Goal: Task Accomplishment & Management: Complete application form

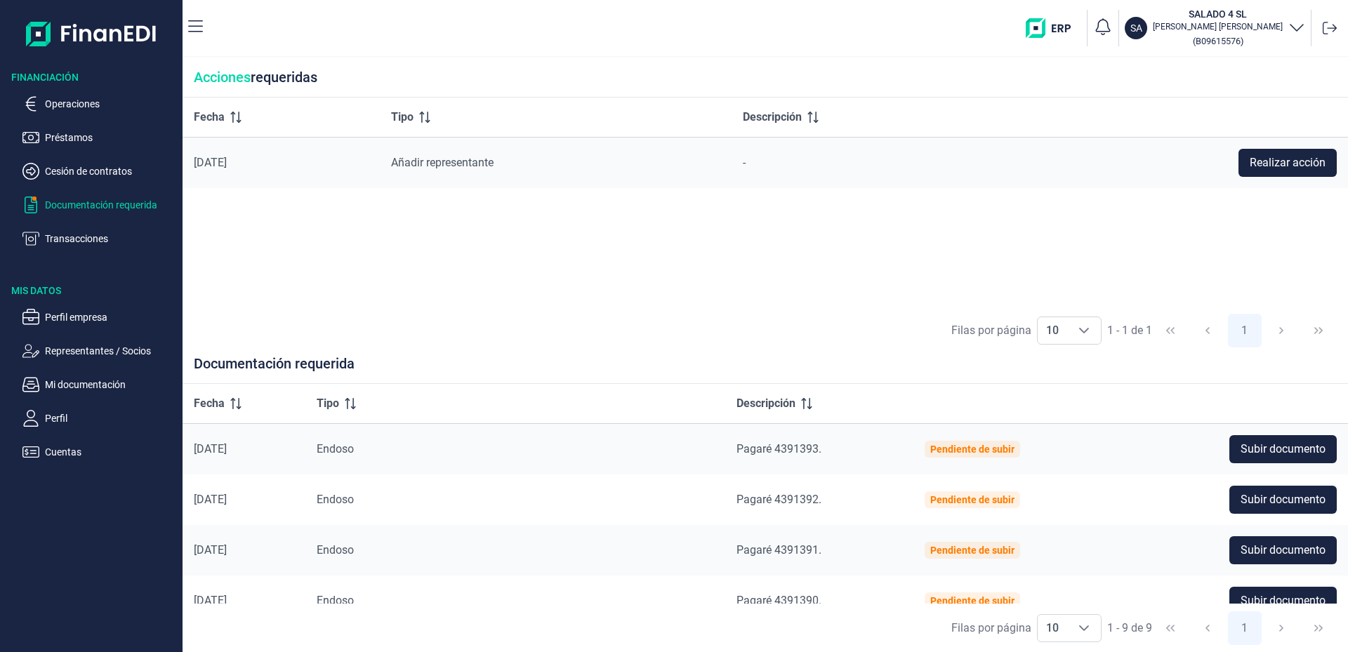
click at [933, 25] on div "SA SALADO 4 SL [PERSON_NAME] De La Fuente [PERSON_NAME] ( B09615576 )" at bounding box center [778, 28] width 1129 height 45
click at [1260, 445] on span "Subir documento" at bounding box center [1283, 449] width 85 height 17
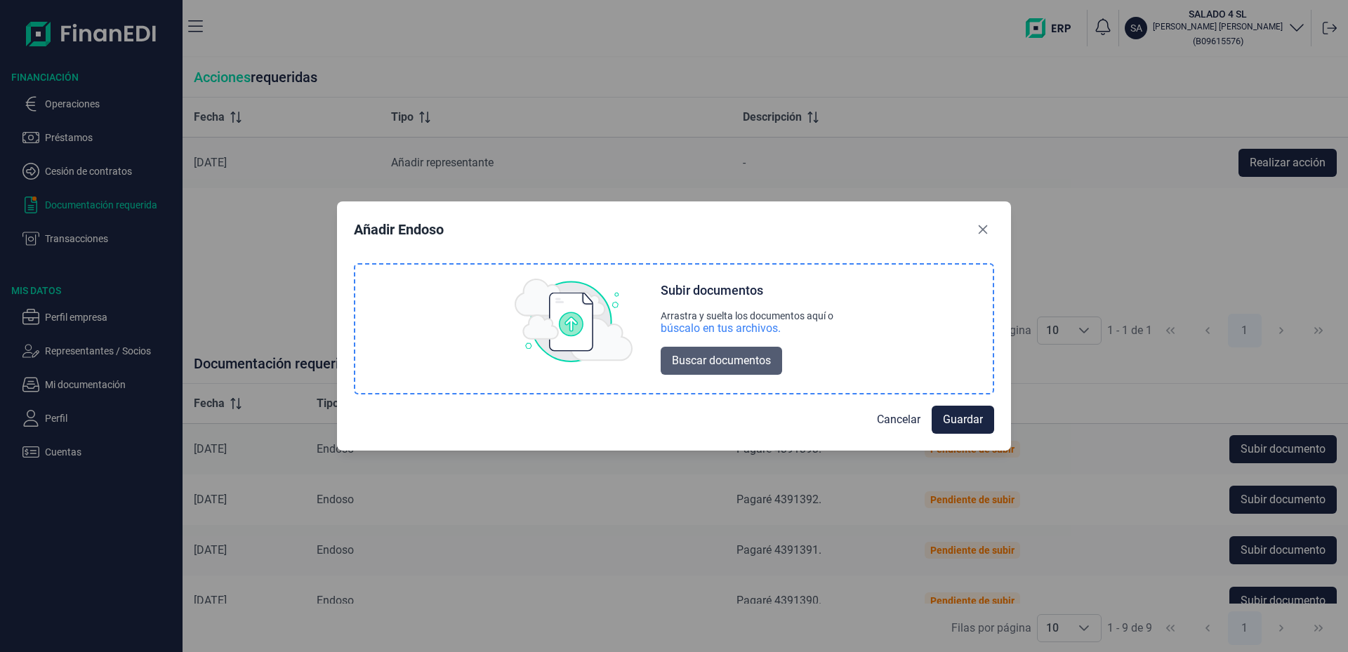
click at [715, 367] on span "Buscar documentos" at bounding box center [721, 361] width 99 height 17
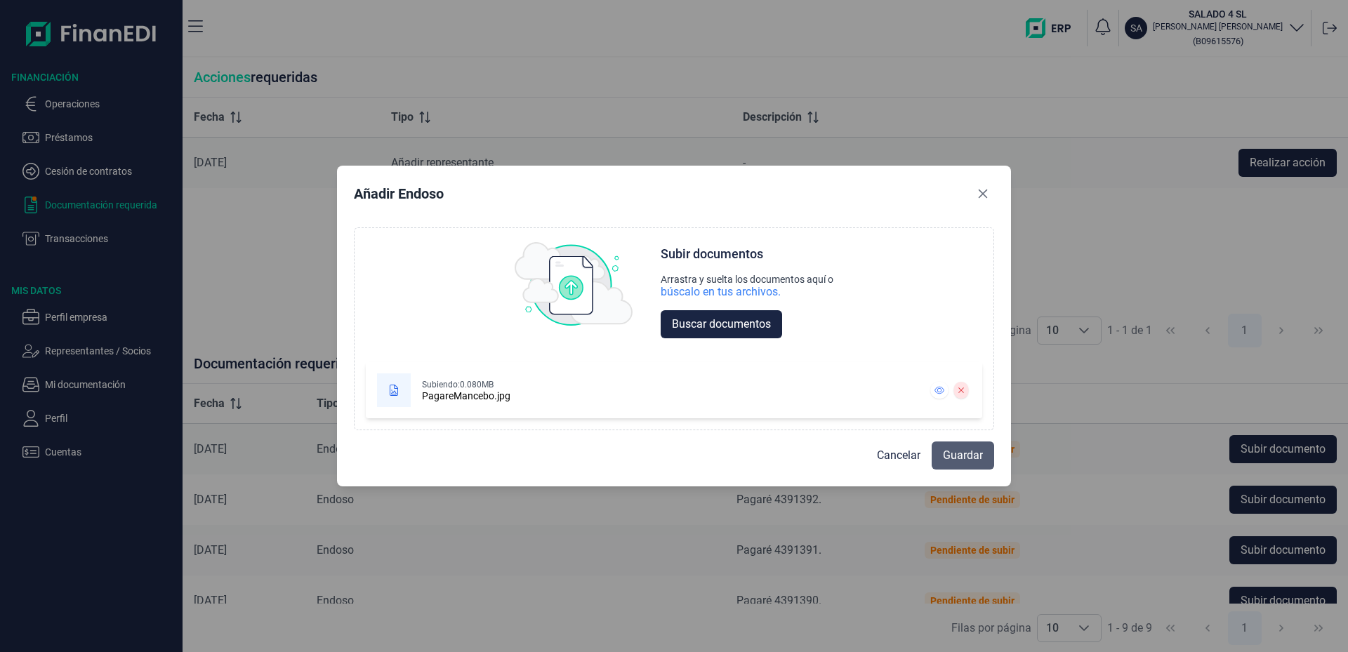
click at [972, 457] on span "Guardar" at bounding box center [963, 455] width 40 height 17
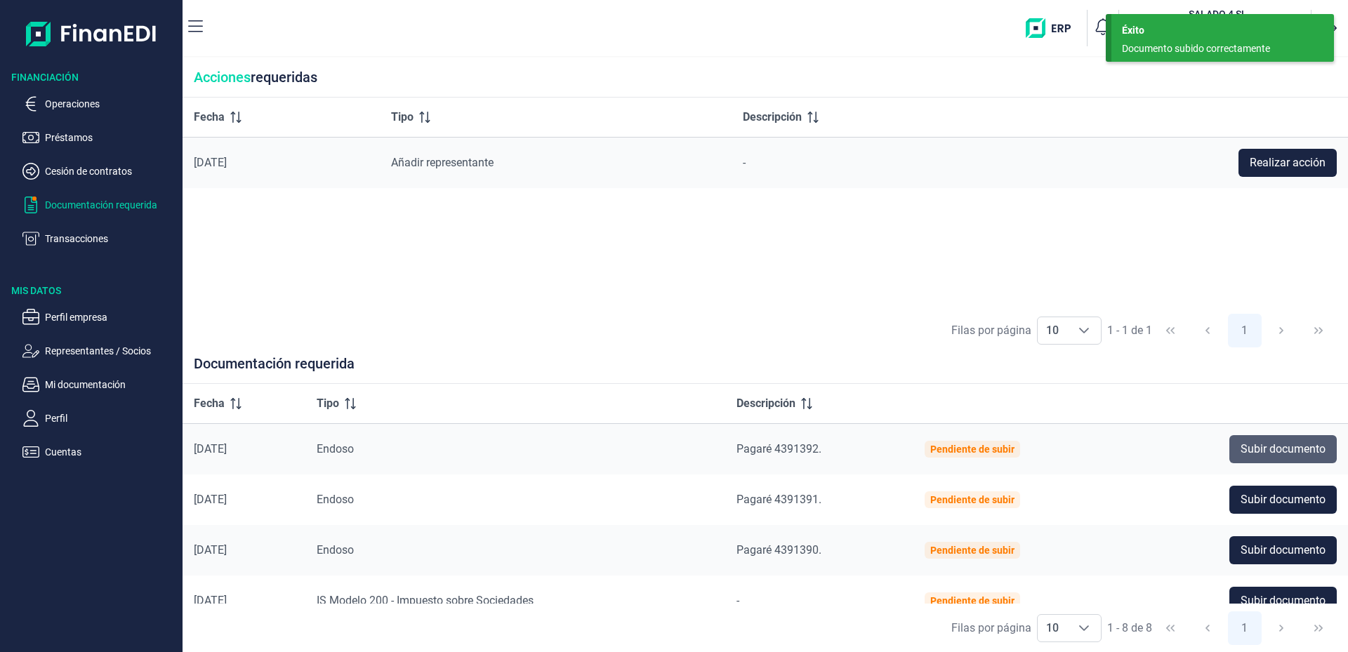
click at [1282, 447] on span "Subir documento" at bounding box center [1283, 449] width 85 height 17
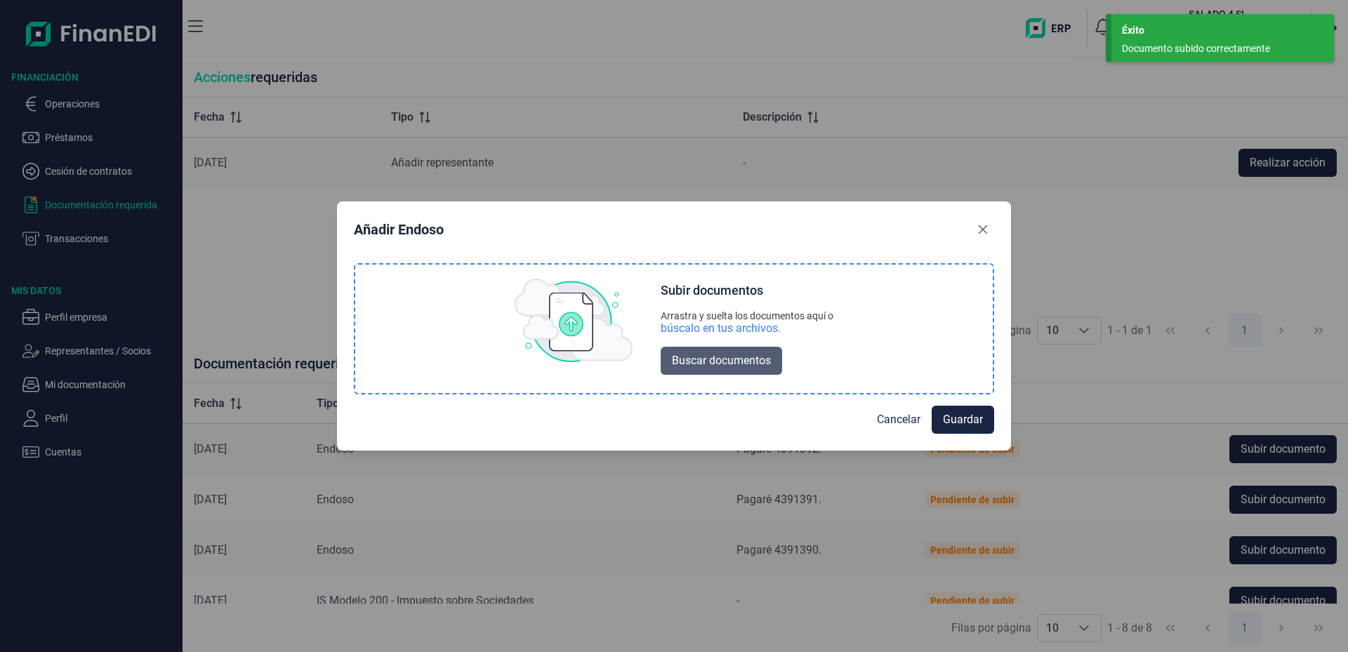
click at [704, 372] on button "Buscar documentos" at bounding box center [721, 361] width 121 height 28
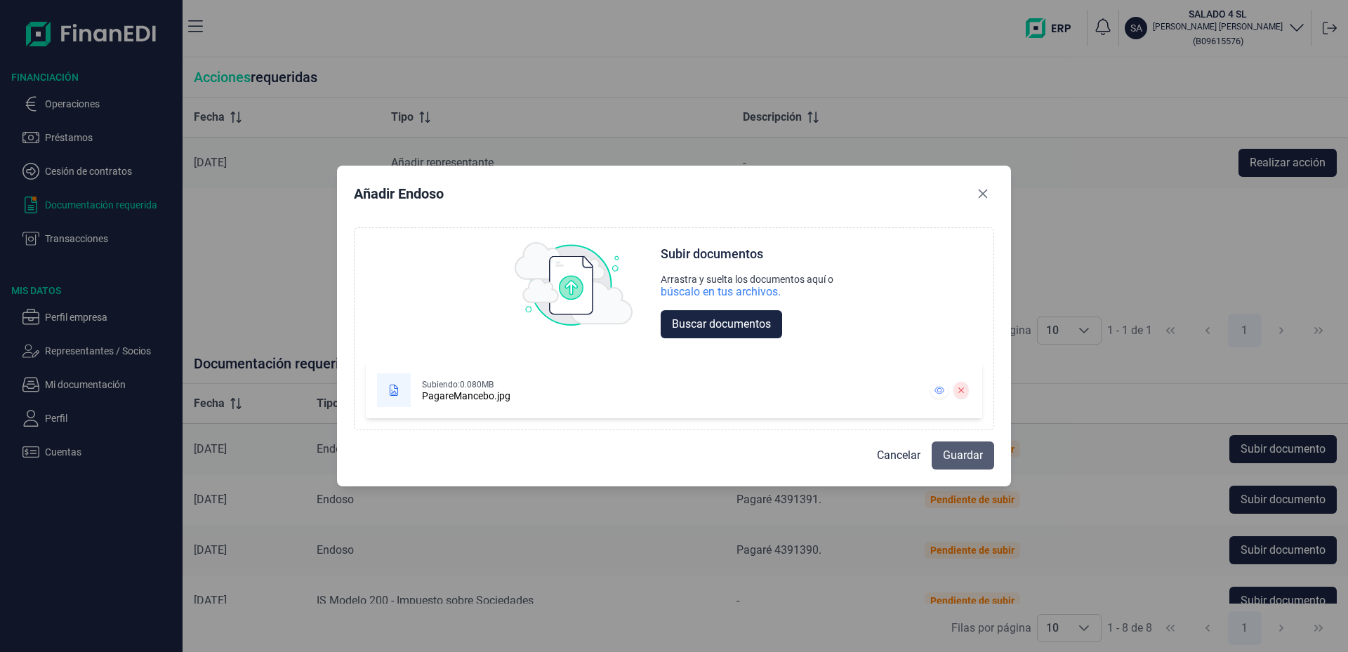
click at [967, 463] on span "Guardar" at bounding box center [963, 455] width 40 height 17
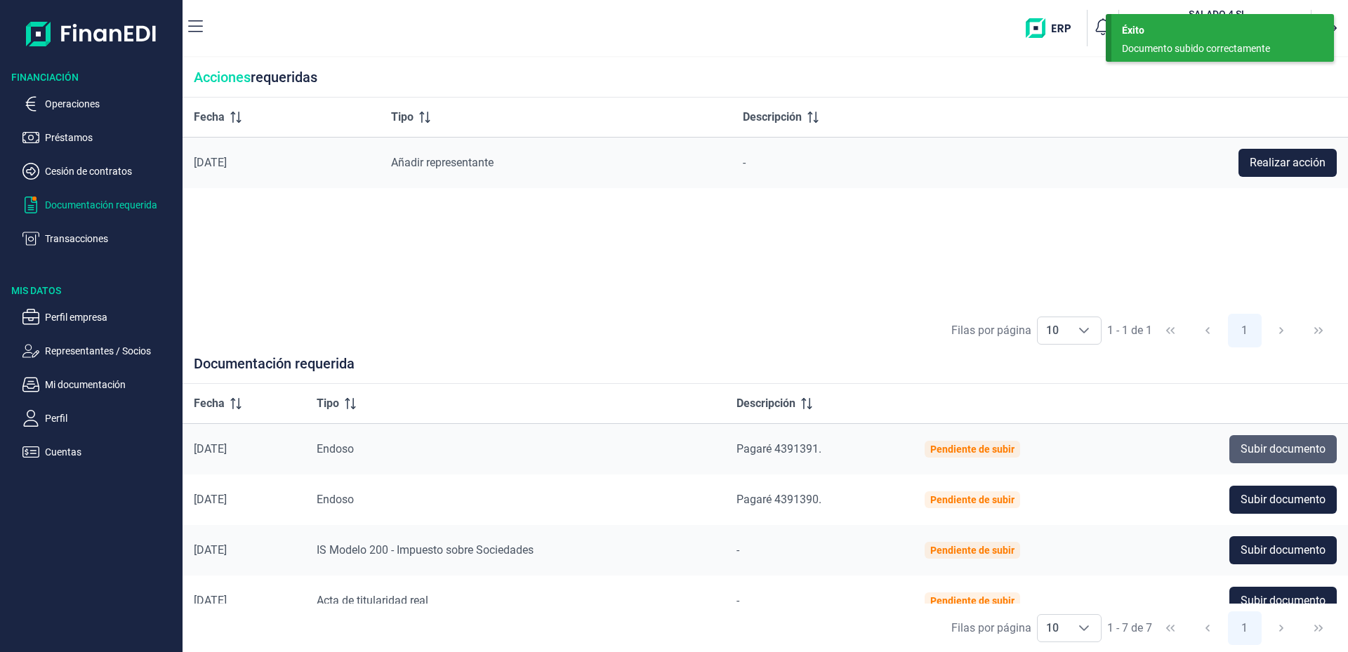
click at [1260, 456] on span "Subir documento" at bounding box center [1283, 449] width 85 height 17
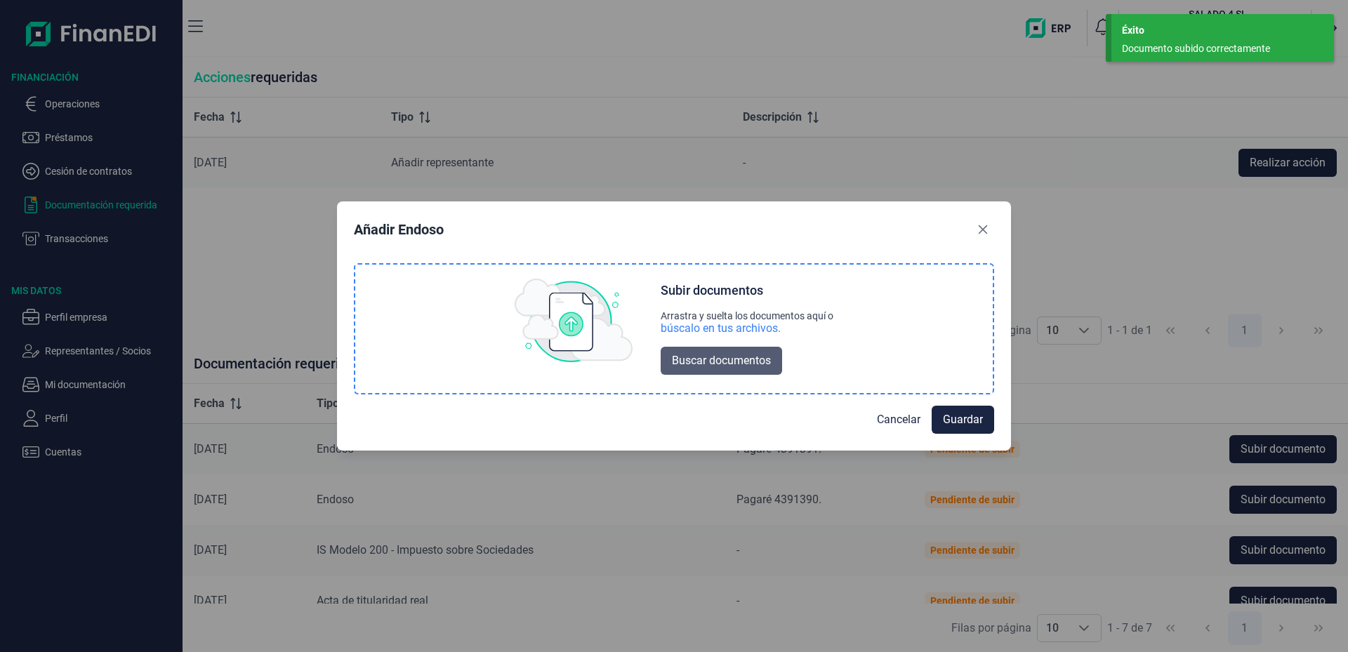
click at [724, 368] on span "Buscar documentos" at bounding box center [721, 361] width 99 height 17
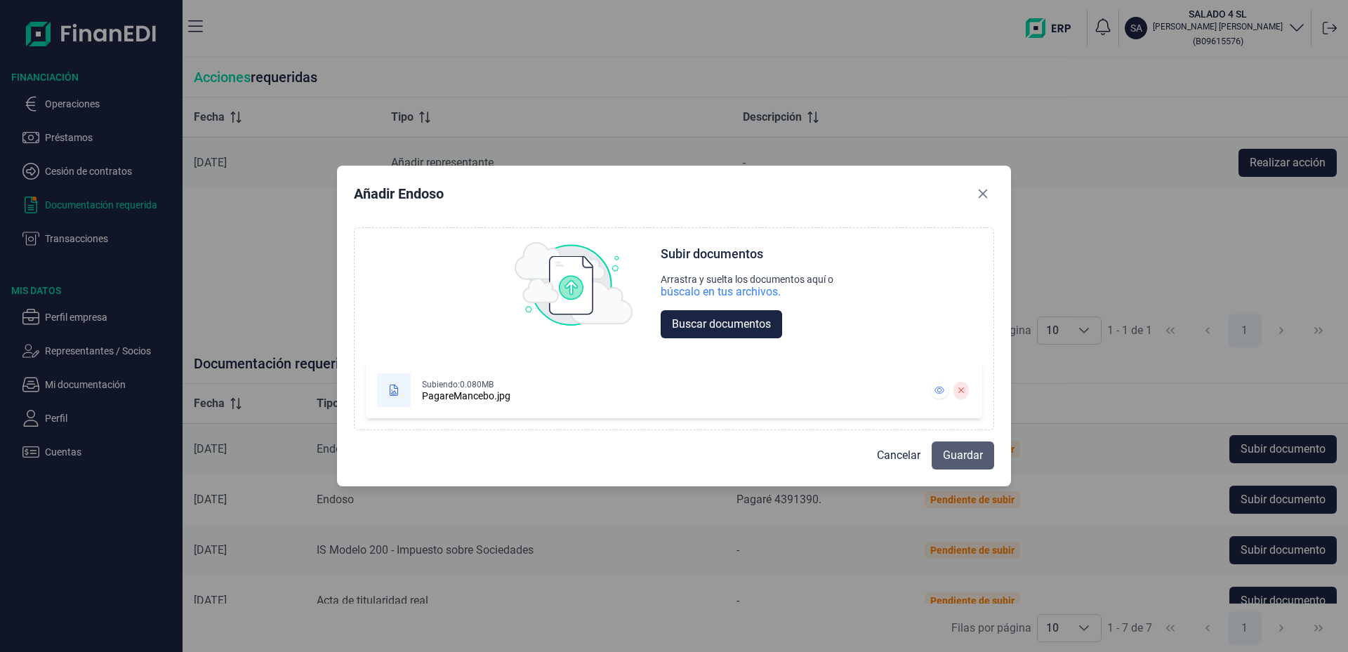
click at [960, 459] on span "Guardar" at bounding box center [963, 455] width 40 height 17
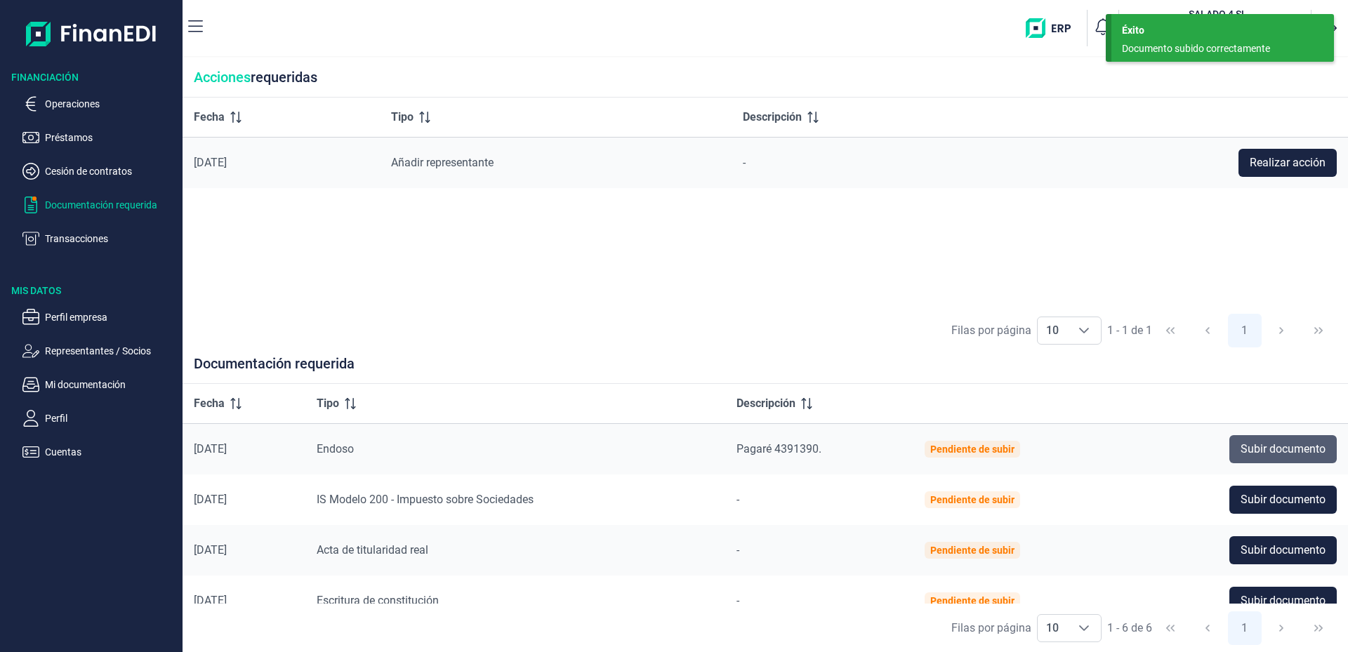
click at [1273, 445] on span "Subir documento" at bounding box center [1283, 449] width 85 height 17
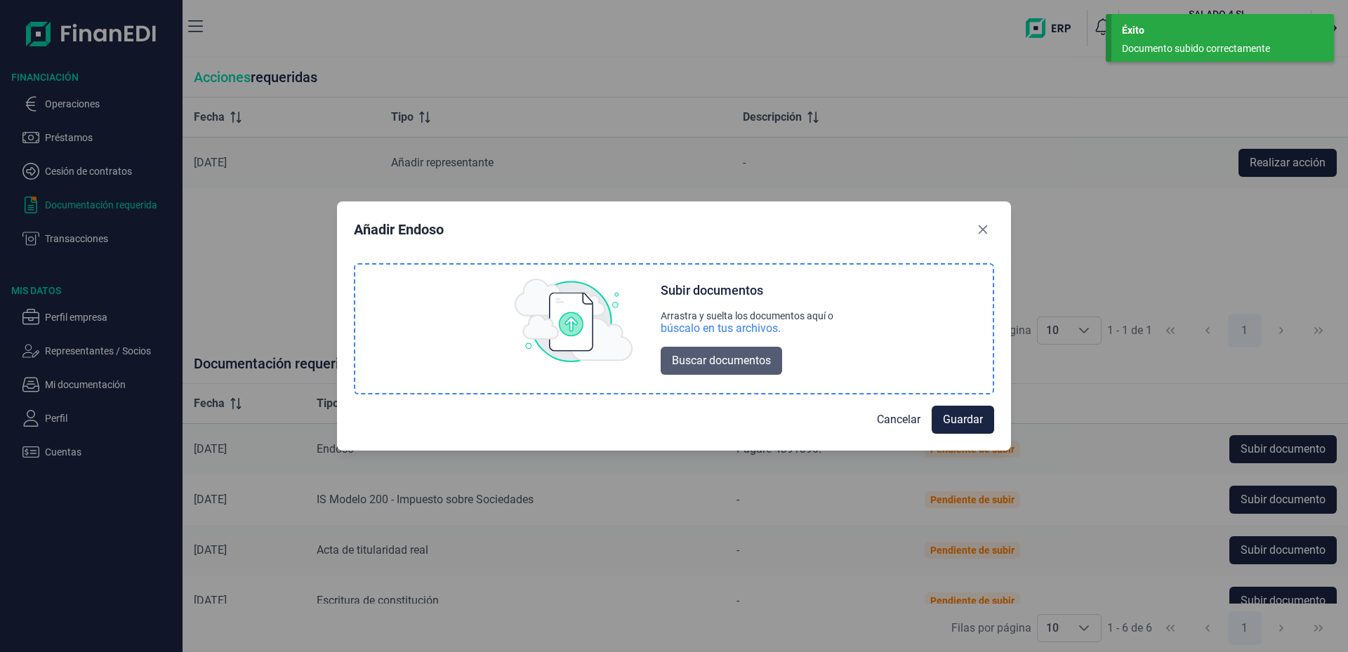
click at [733, 363] on span "Buscar documentos" at bounding box center [721, 361] width 99 height 17
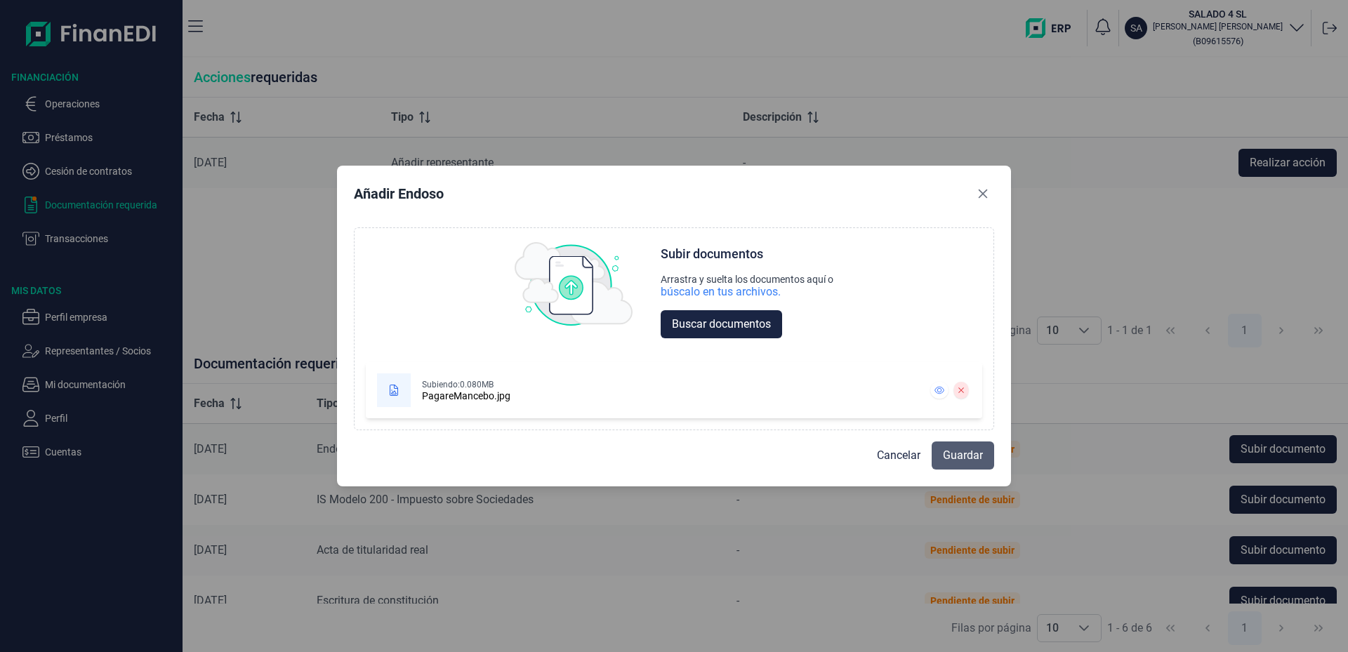
click at [965, 463] on span "Guardar" at bounding box center [963, 455] width 40 height 17
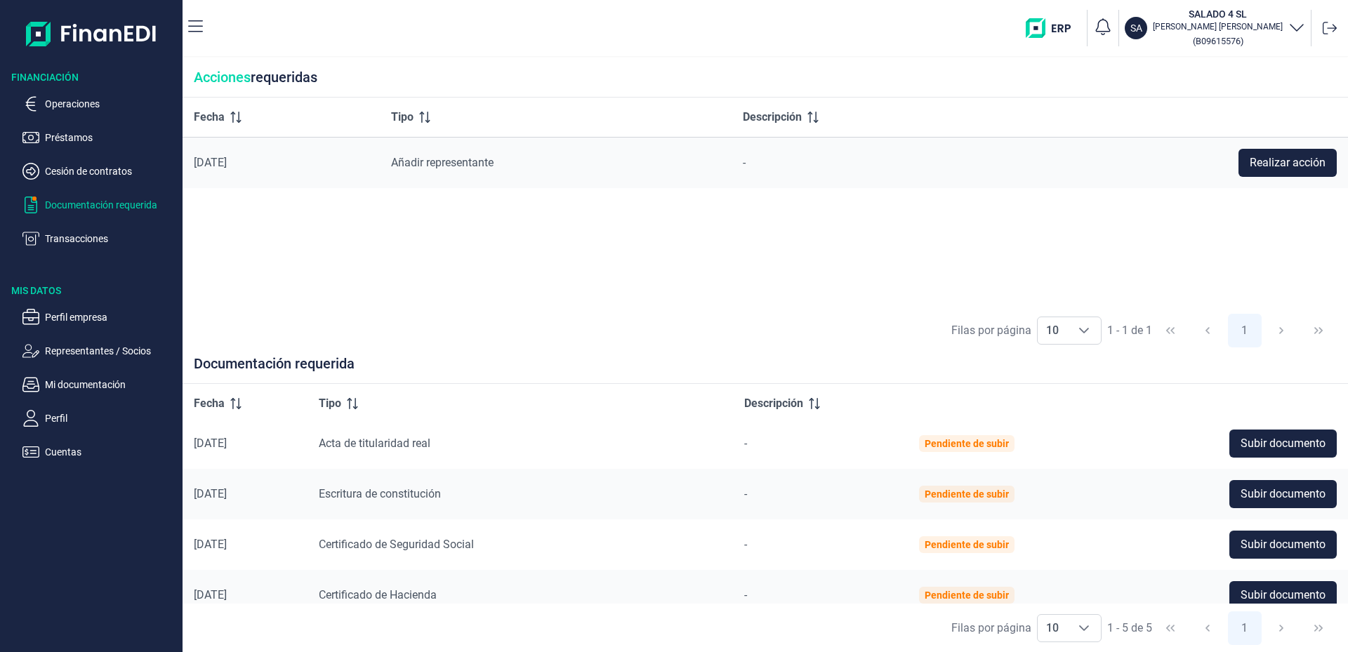
scroll to position [34, 0]
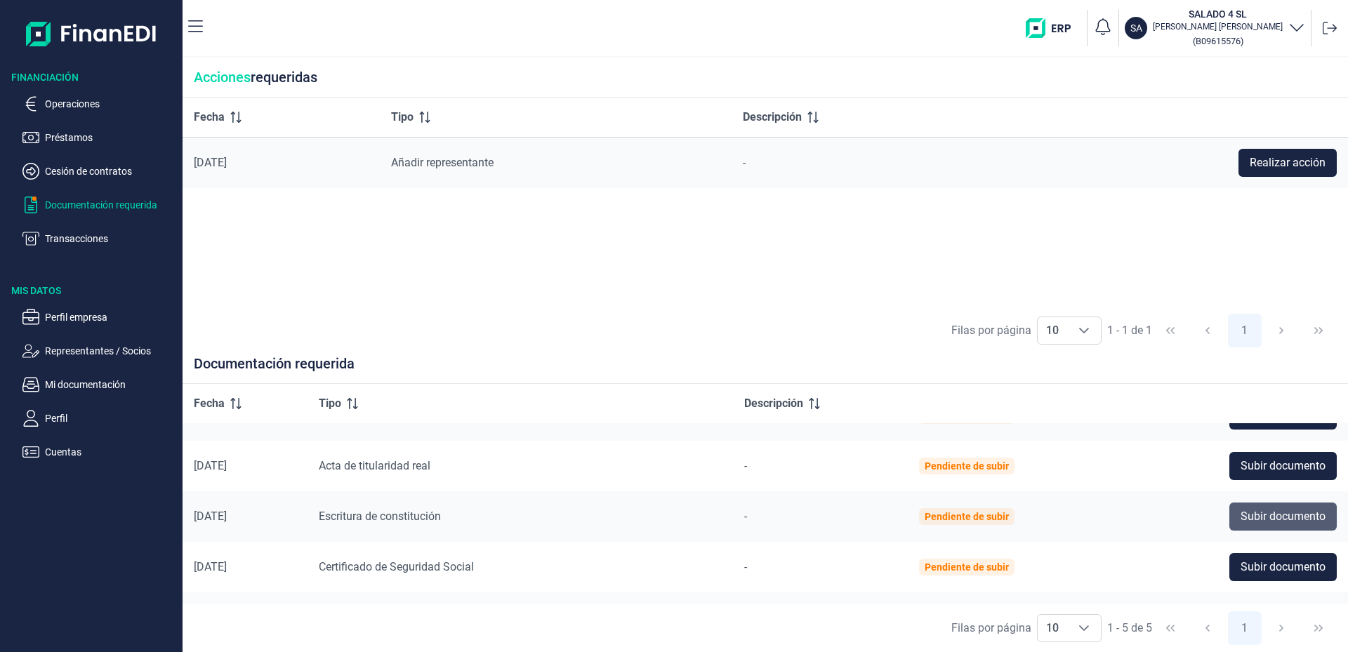
click at [1252, 515] on span "Subir documento" at bounding box center [1283, 516] width 85 height 17
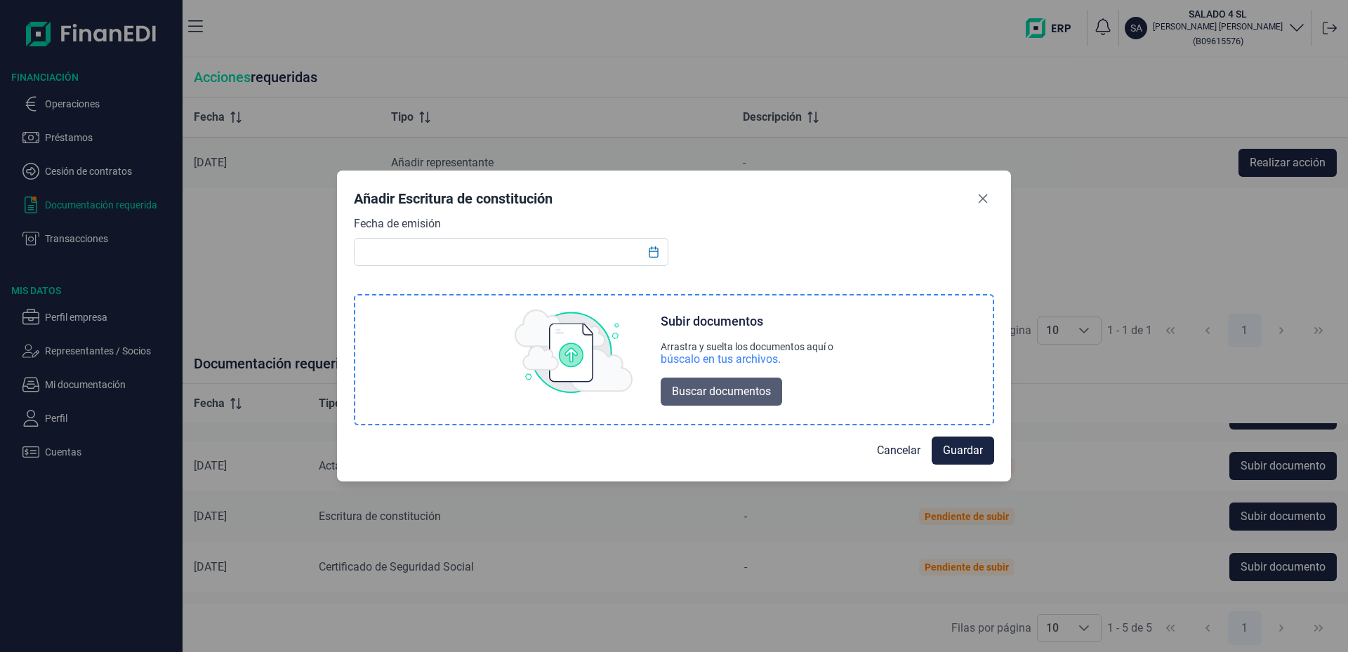
click at [730, 395] on span "Buscar documentos" at bounding box center [721, 391] width 99 height 17
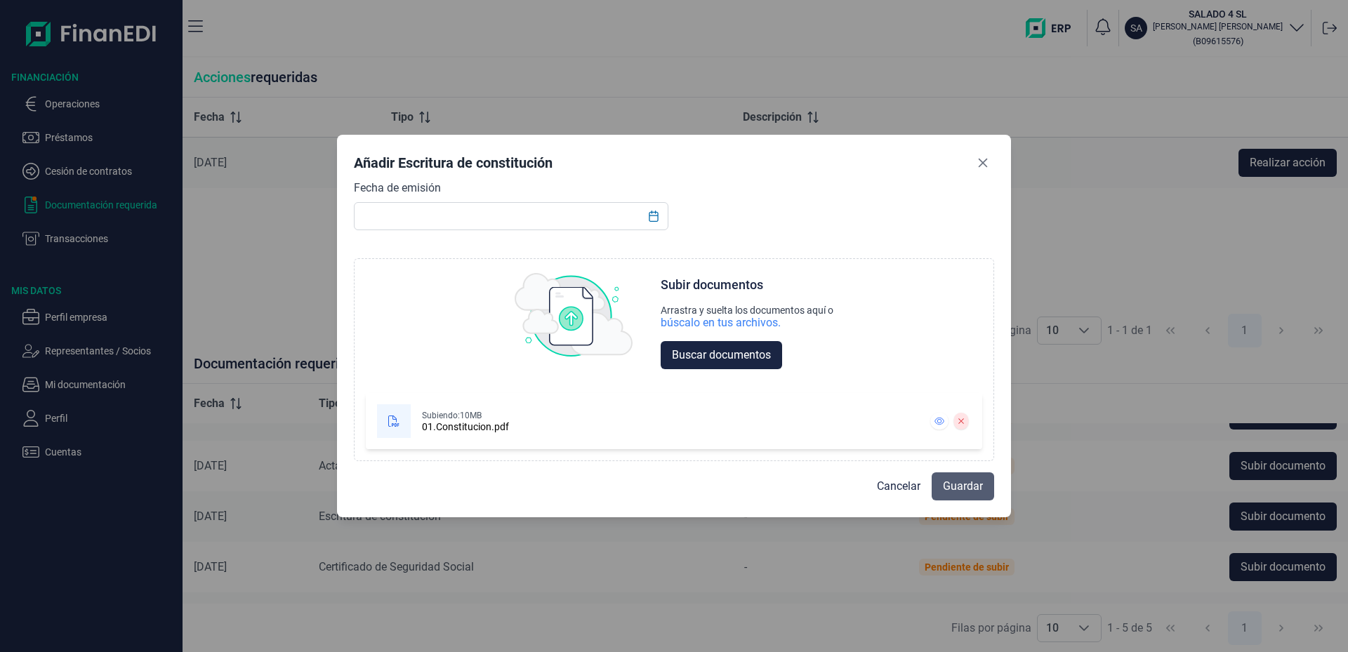
click at [961, 486] on span "Guardar" at bounding box center [963, 486] width 40 height 17
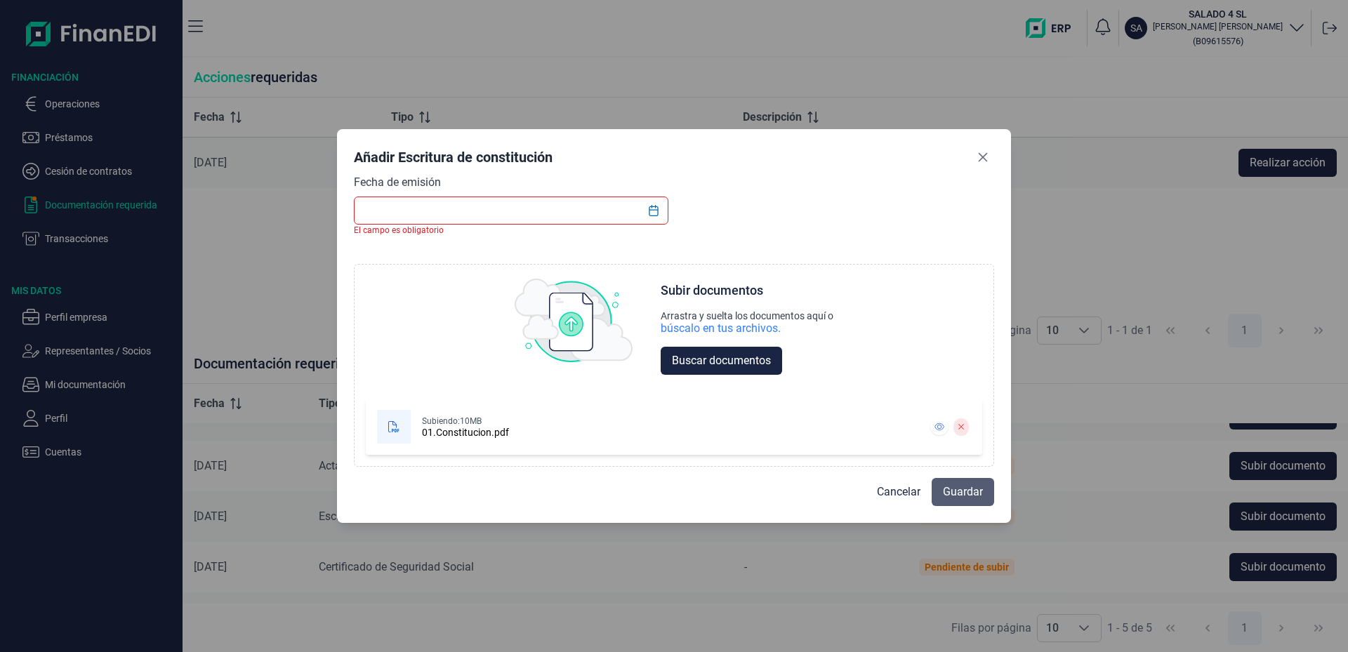
click at [970, 497] on span "Guardar" at bounding box center [963, 492] width 40 height 17
click at [652, 210] on icon "Choose Date" at bounding box center [653, 210] width 9 height 11
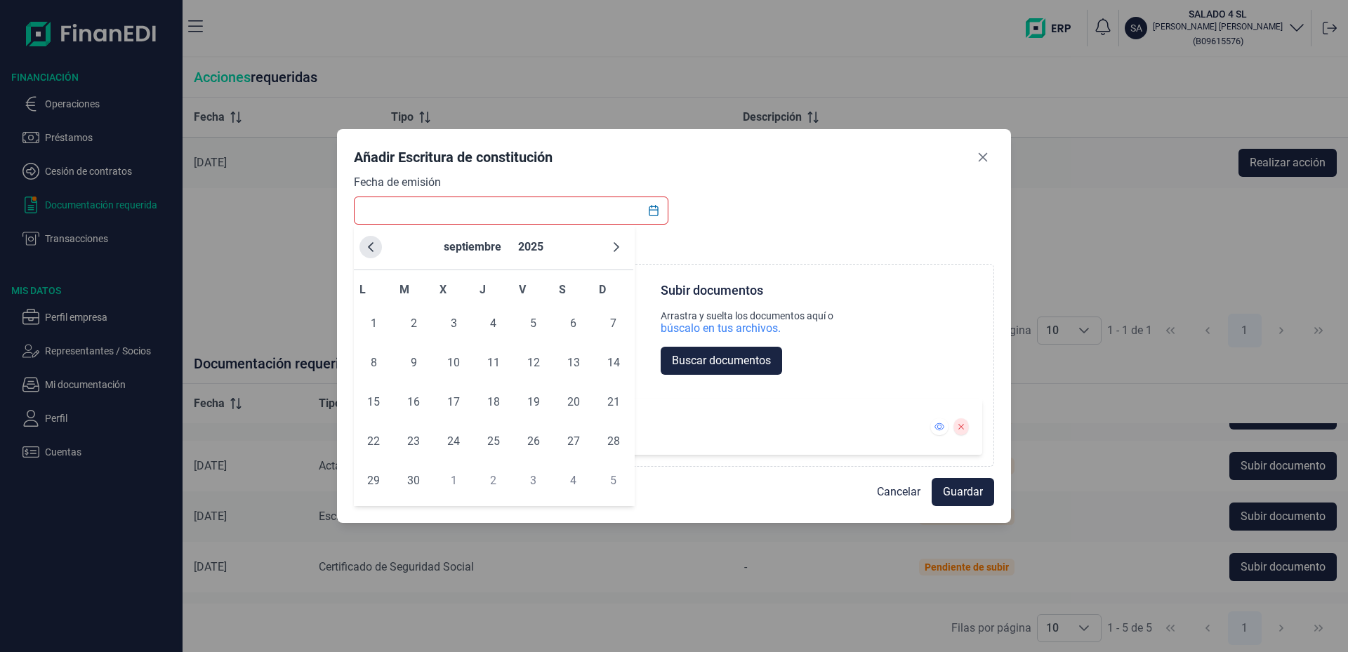
click at [371, 249] on icon "Previous Month" at bounding box center [371, 247] width 6 height 10
click at [371, 248] on icon "Previous Month" at bounding box center [370, 247] width 11 height 11
click at [371, 247] on icon "Previous Month" at bounding box center [370, 247] width 11 height 11
click at [372, 247] on icon "Previous Month" at bounding box center [370, 247] width 11 height 11
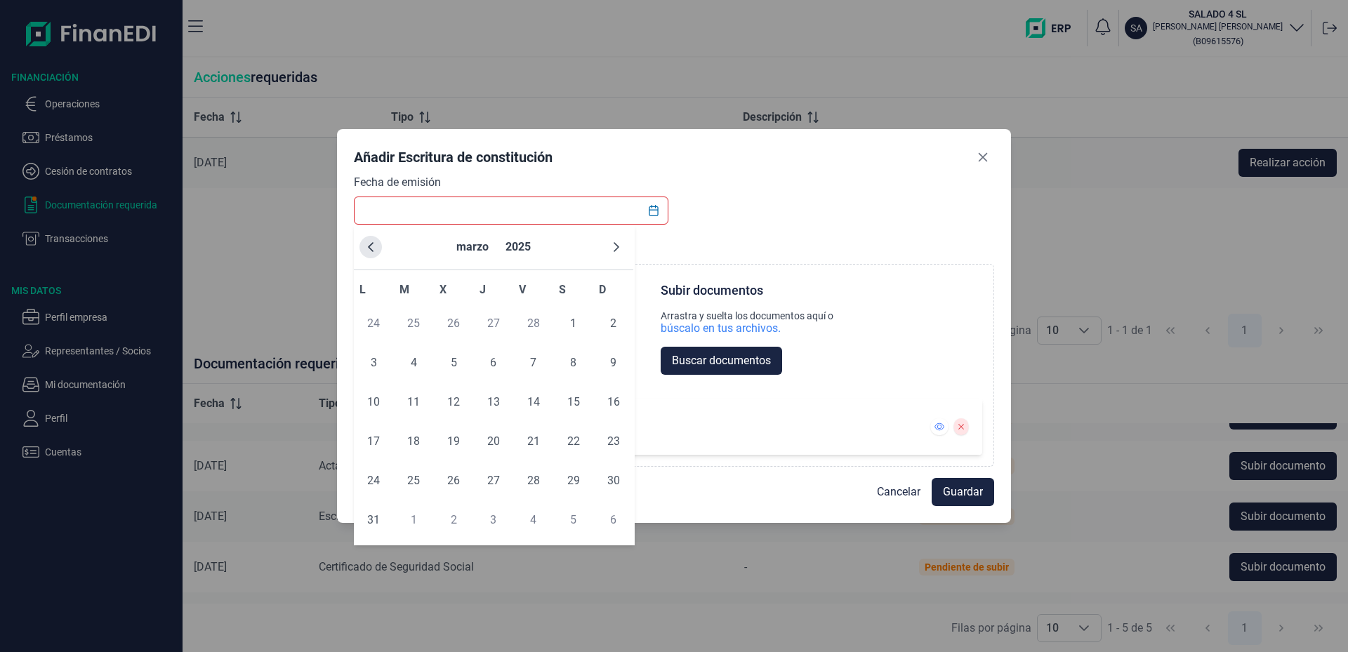
click at [372, 246] on icon "Previous Month" at bounding box center [370, 247] width 11 height 11
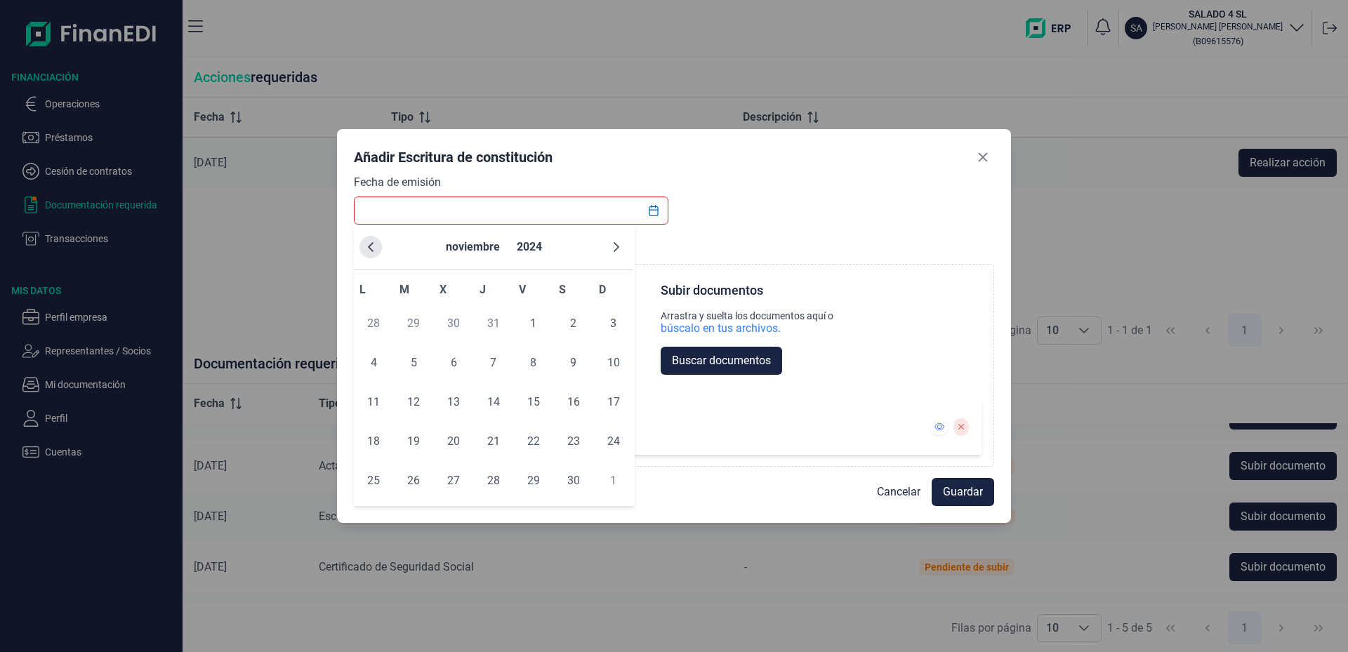
click at [371, 245] on icon "Previous Month" at bounding box center [370, 247] width 11 height 11
click at [371, 244] on icon "Previous Month" at bounding box center [371, 247] width 6 height 10
click at [370, 243] on icon "Previous Month" at bounding box center [370, 247] width 11 height 11
click at [369, 242] on icon "Previous Month" at bounding box center [370, 247] width 11 height 11
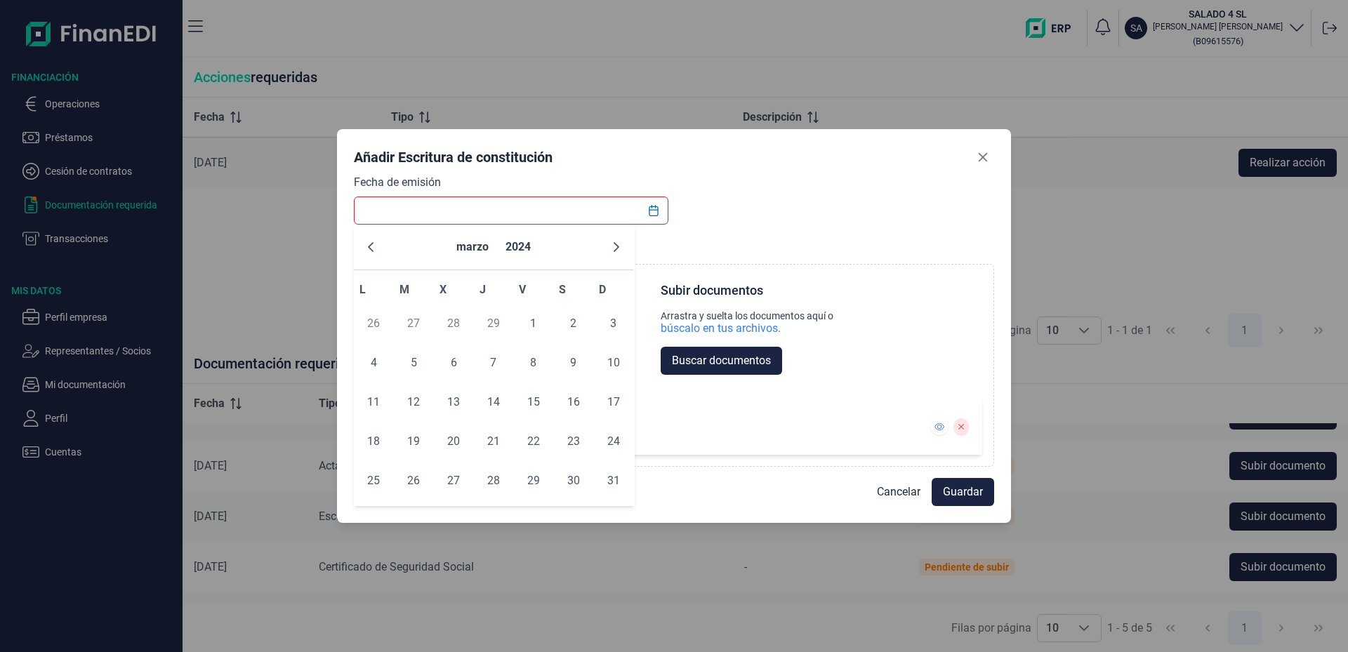
click at [369, 242] on icon "Previous Month" at bounding box center [370, 247] width 11 height 11
click at [370, 242] on icon "Previous Month" at bounding box center [370, 247] width 11 height 11
click at [369, 241] on button "Previous Month" at bounding box center [371, 247] width 22 height 22
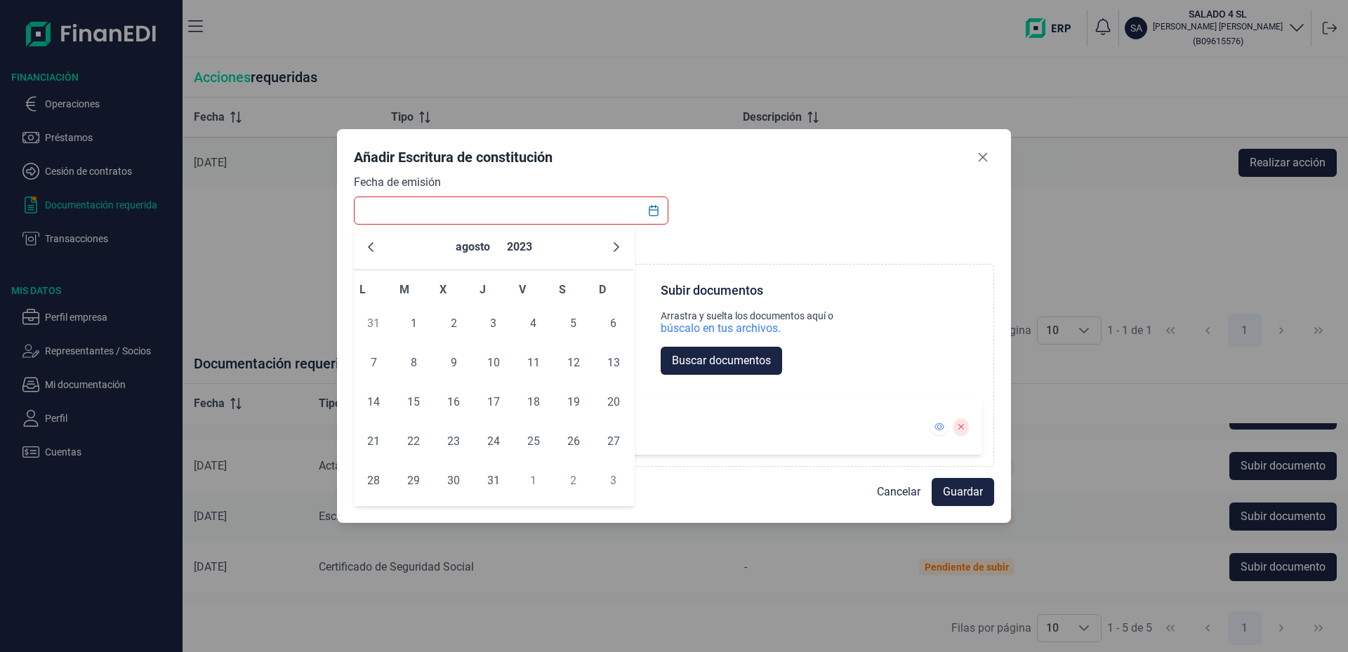
click at [369, 241] on button "Previous Month" at bounding box center [371, 247] width 22 height 22
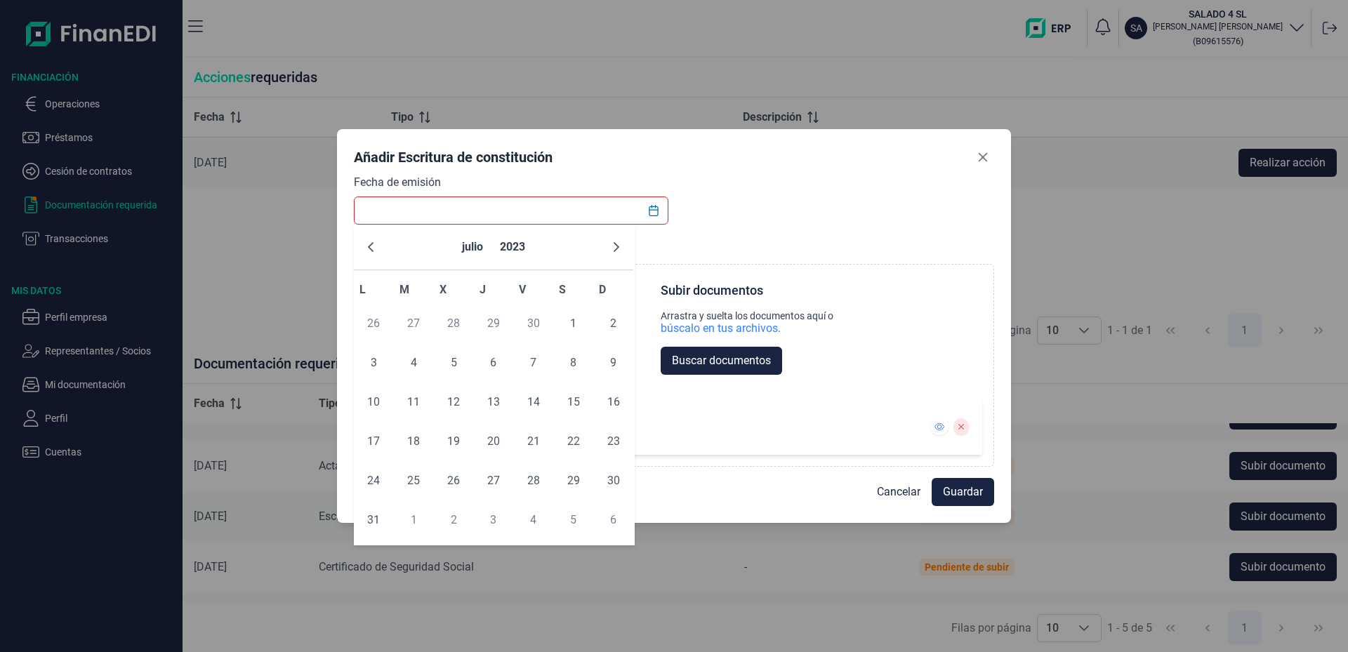
click at [369, 241] on button "Previous Month" at bounding box center [371, 247] width 22 height 22
click at [369, 240] on button "Previous Month" at bounding box center [371, 247] width 22 height 22
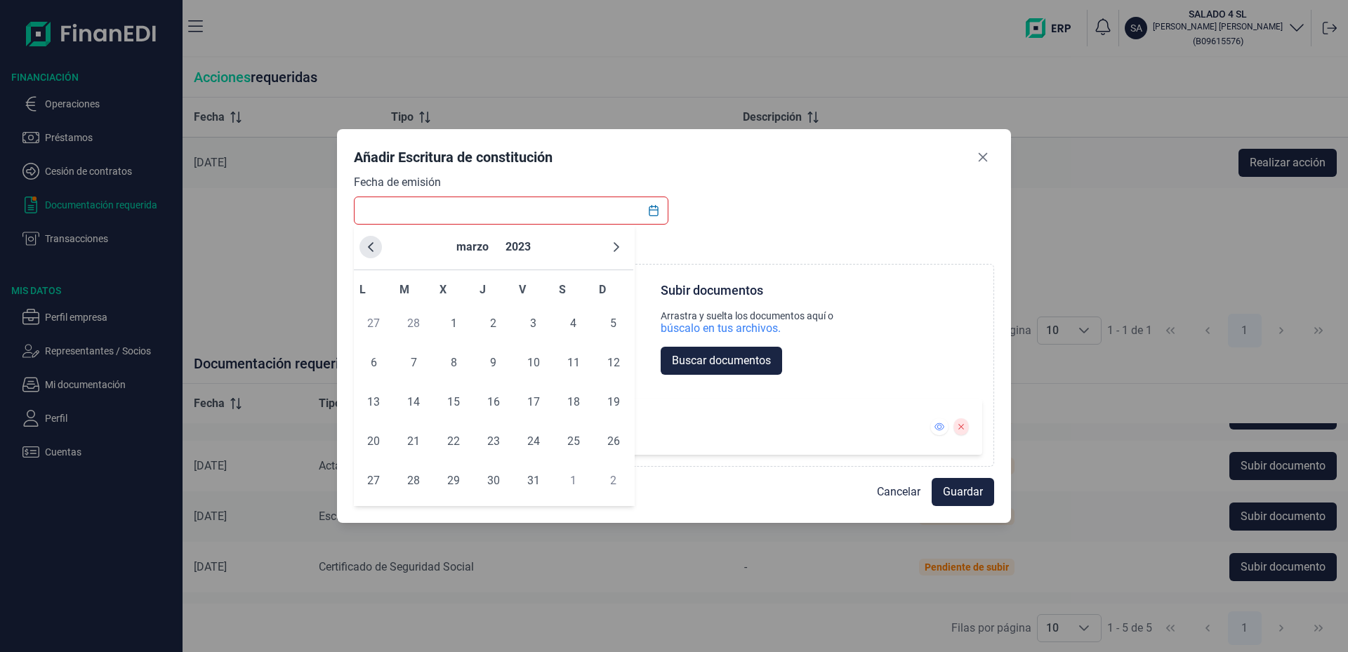
click at [369, 239] on button "Previous Month" at bounding box center [371, 247] width 22 height 22
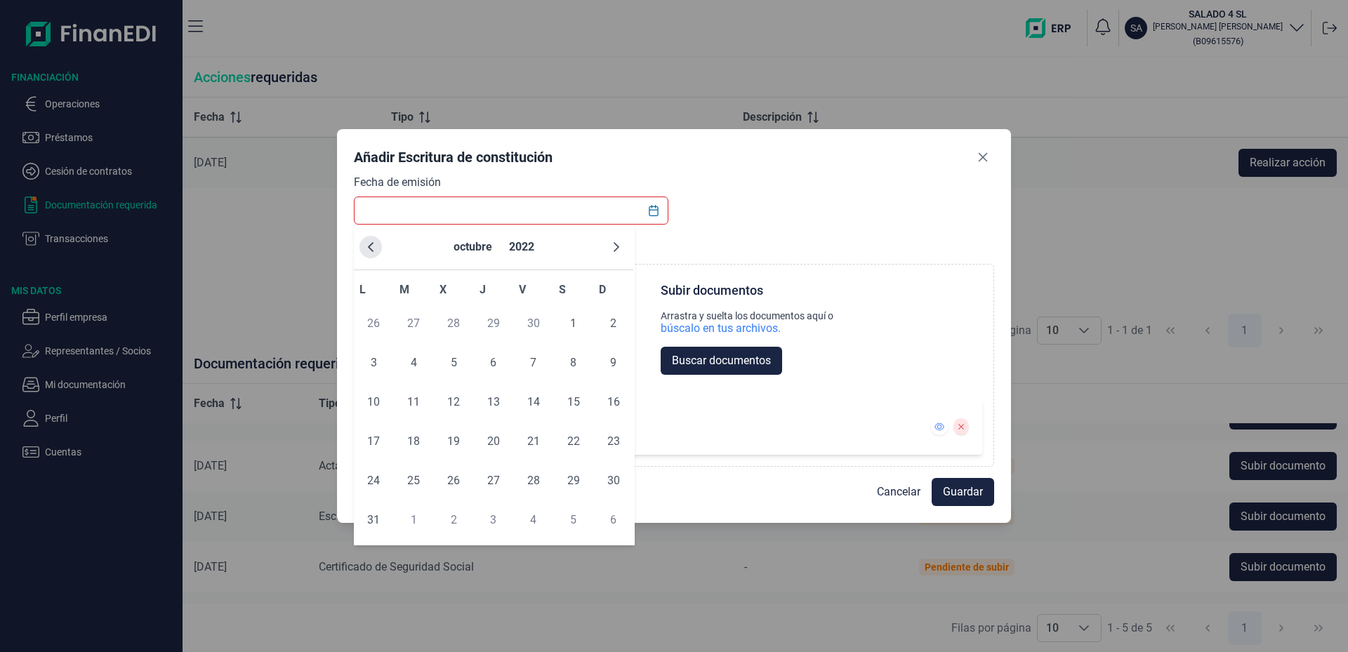
click at [368, 239] on button "Previous Month" at bounding box center [371, 247] width 22 height 22
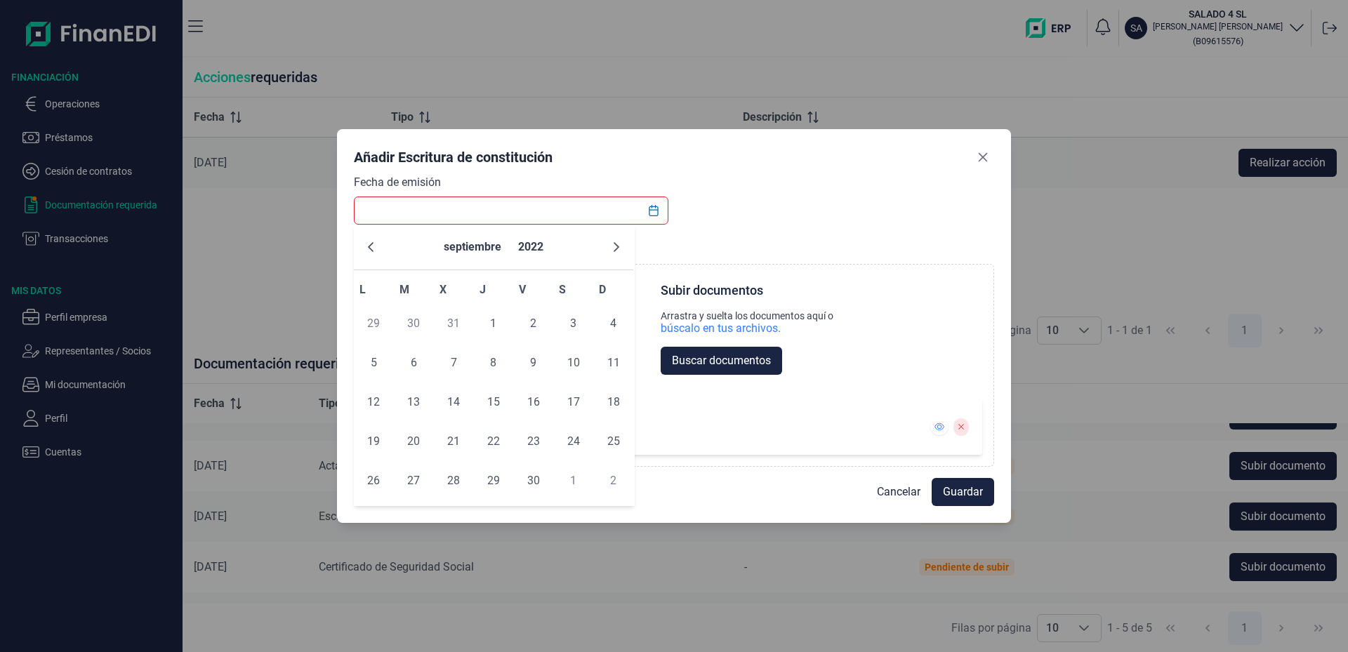
click at [368, 239] on button "Previous Month" at bounding box center [371, 247] width 22 height 22
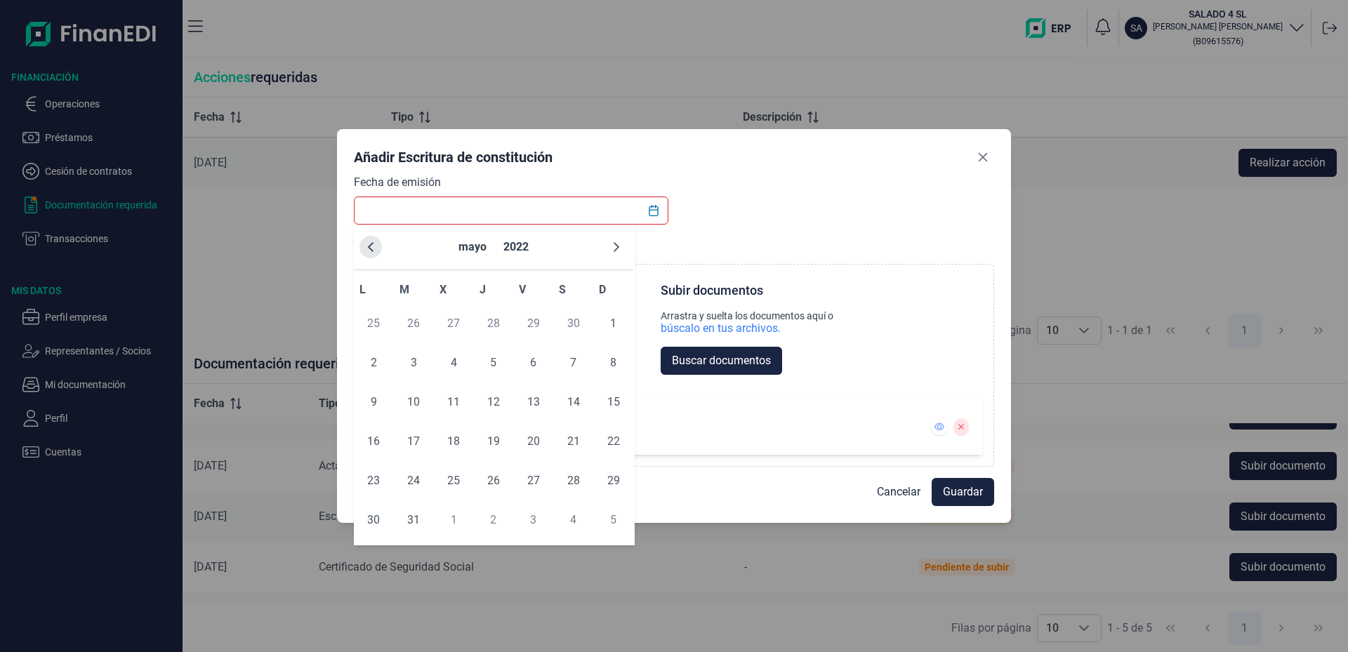
click at [368, 238] on button "Previous Month" at bounding box center [371, 247] width 22 height 22
click at [487, 400] on span "13" at bounding box center [494, 402] width 28 height 28
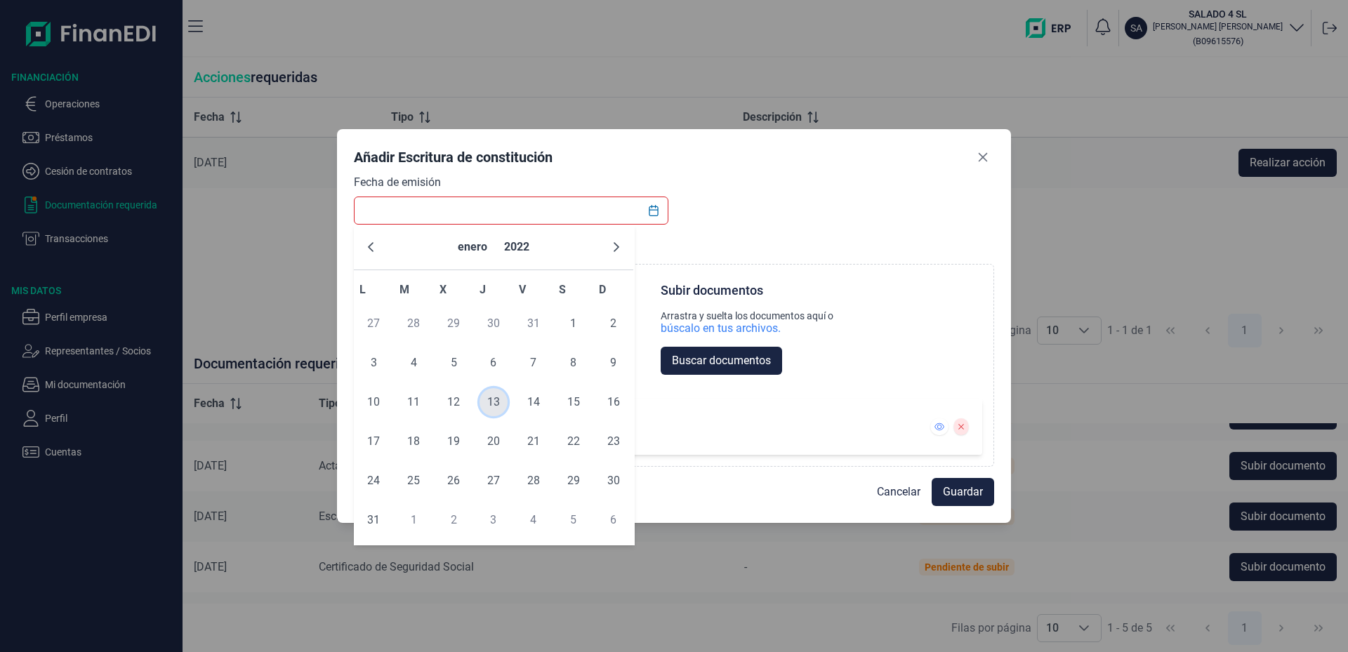
type input "[DATE]"
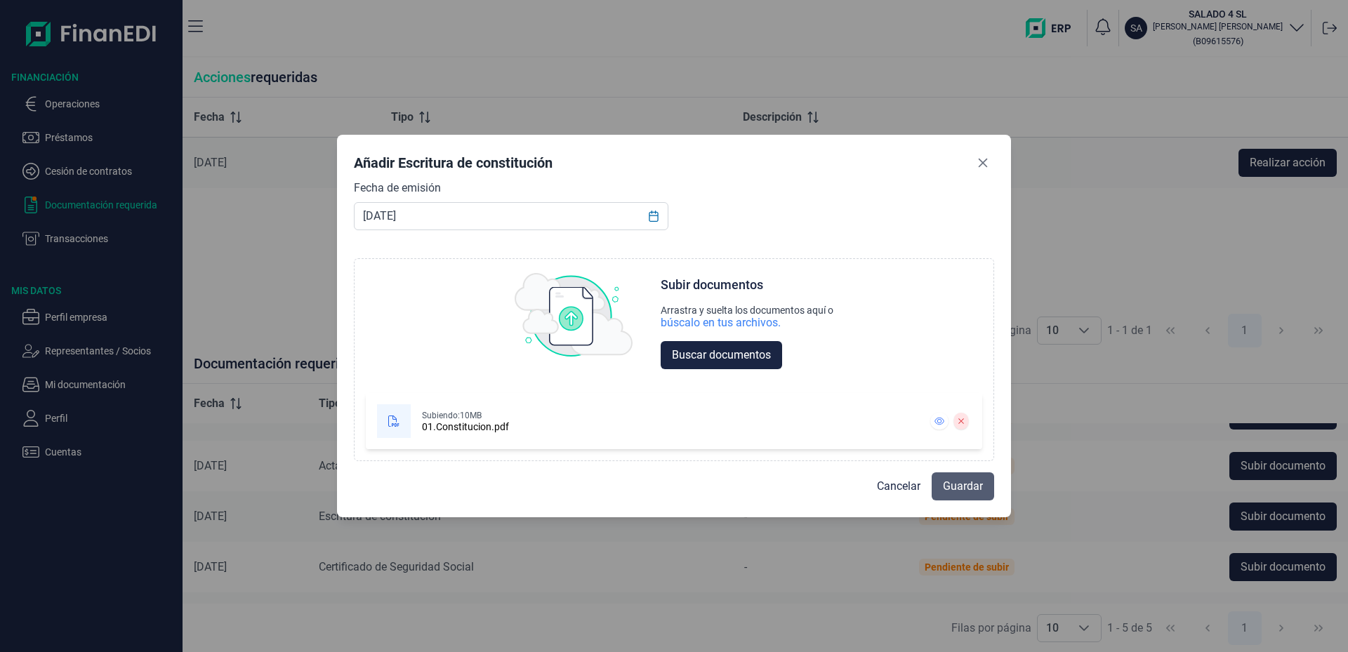
click at [980, 491] on span "Guardar" at bounding box center [963, 486] width 40 height 17
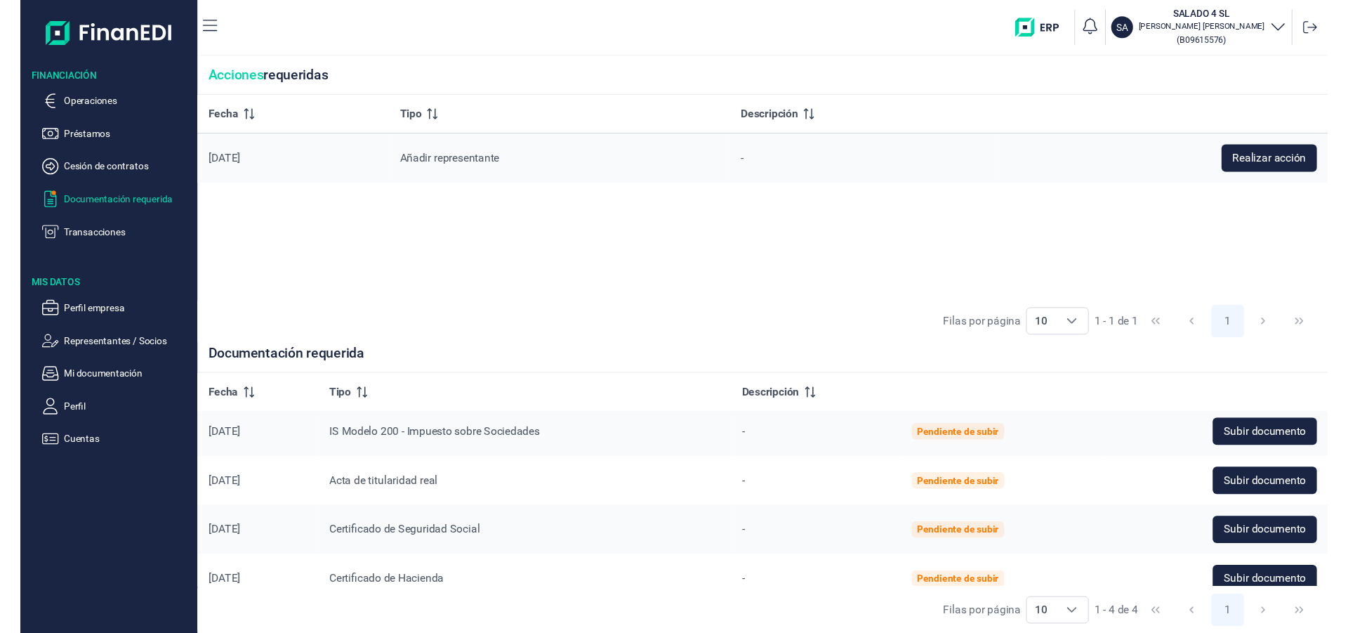
scroll to position [0, 0]
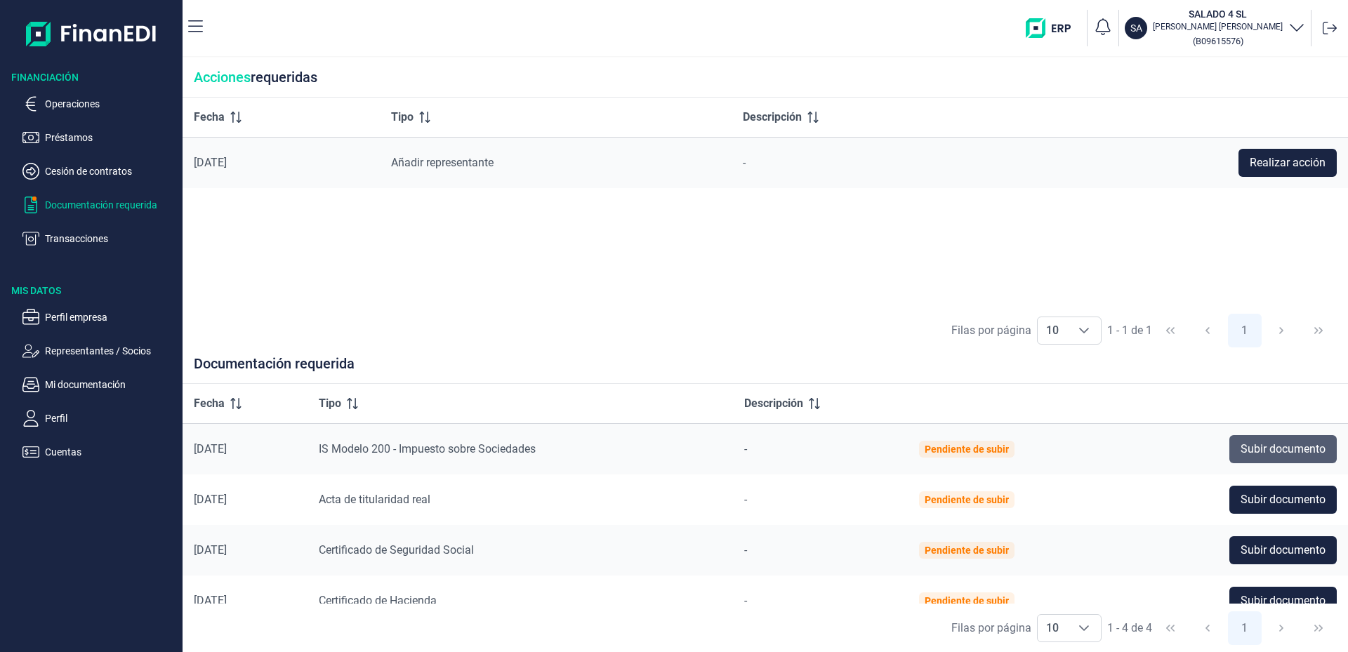
click at [1244, 451] on span "Subir documento" at bounding box center [1283, 449] width 85 height 17
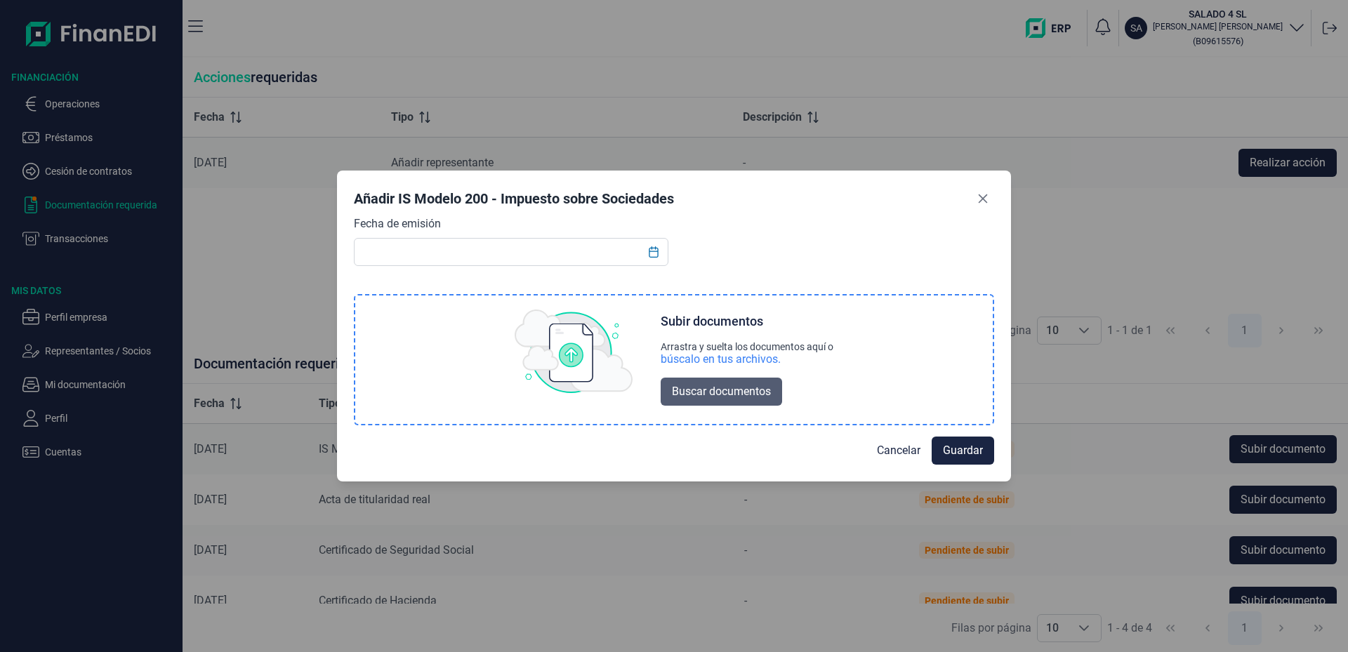
click at [744, 400] on span "Buscar documentos" at bounding box center [721, 391] width 99 height 17
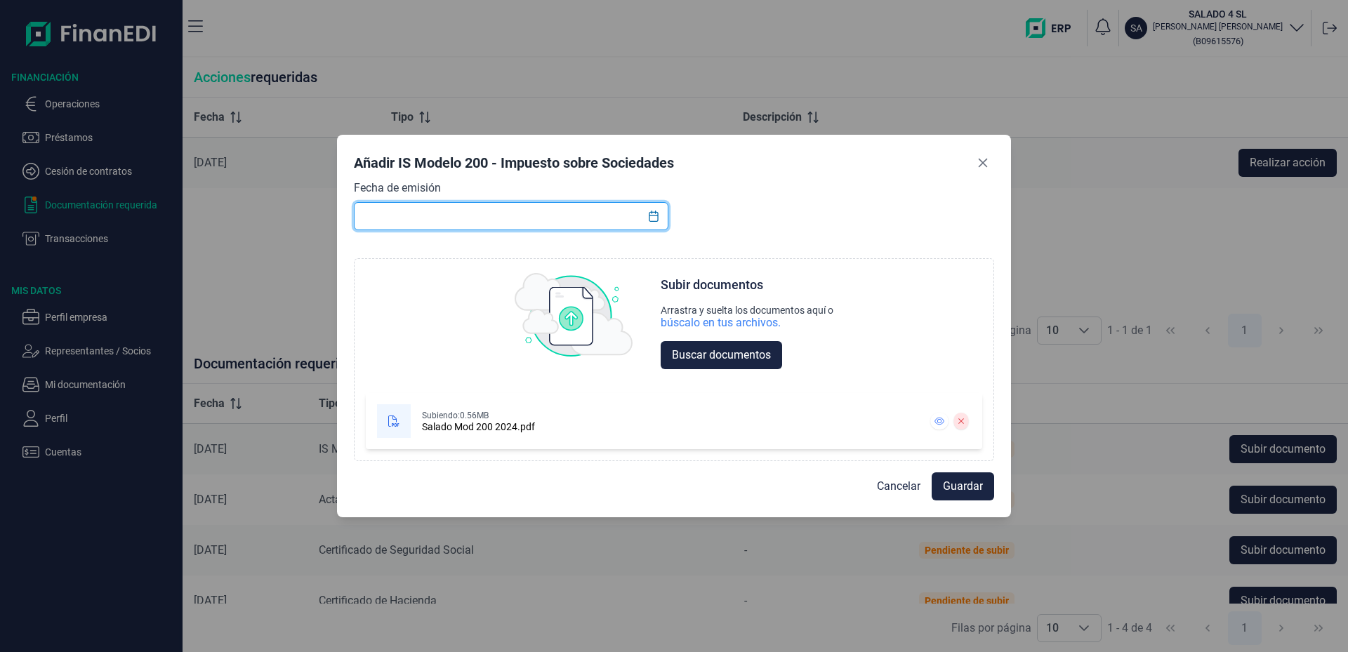
click at [417, 217] on input "text" at bounding box center [511, 216] width 315 height 28
click at [650, 218] on icon "Choose Date" at bounding box center [653, 216] width 9 height 11
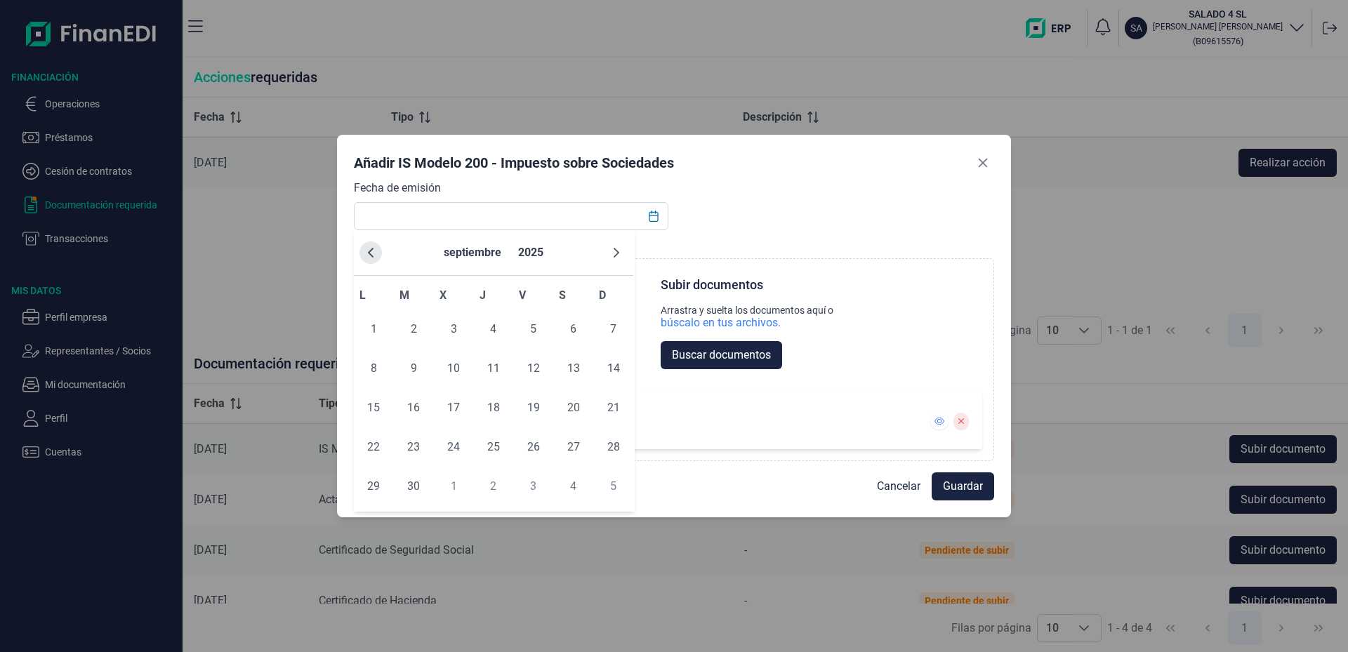
click at [372, 254] on icon "Previous Month" at bounding box center [370, 252] width 11 height 11
click at [569, 365] on span "12" at bounding box center [574, 369] width 28 height 28
type input "[DATE]"
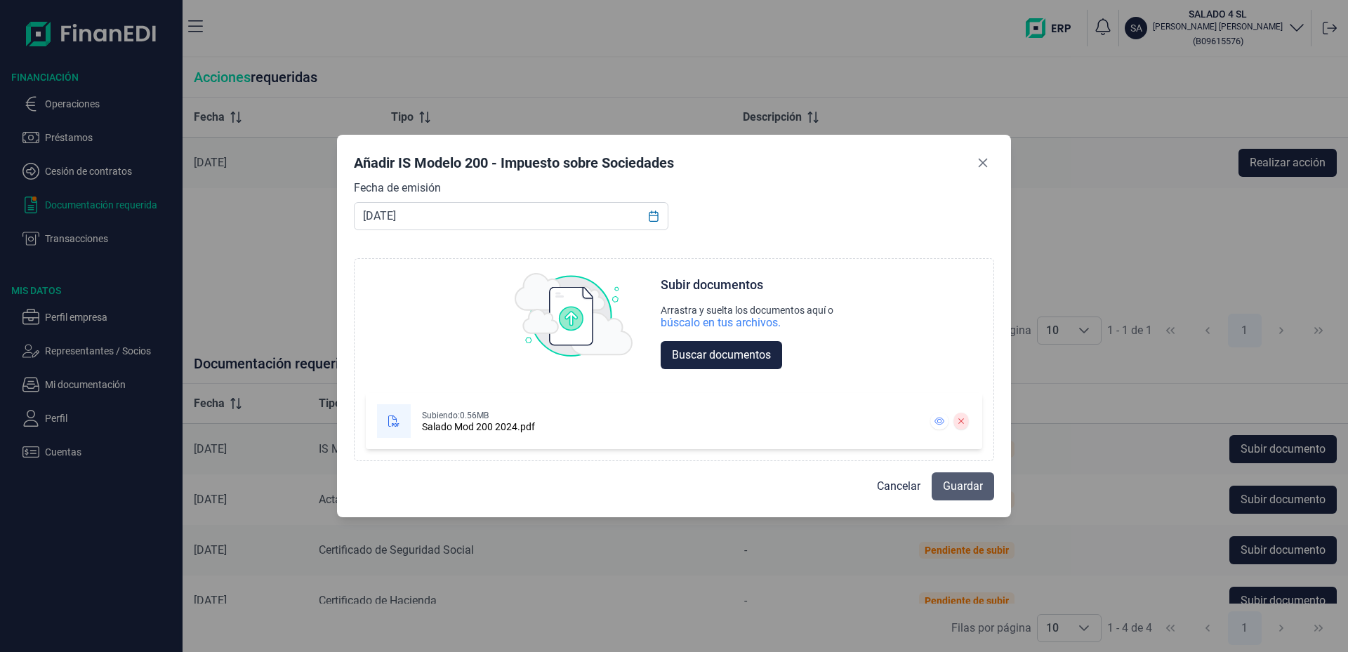
click at [969, 490] on span "Guardar" at bounding box center [963, 486] width 40 height 17
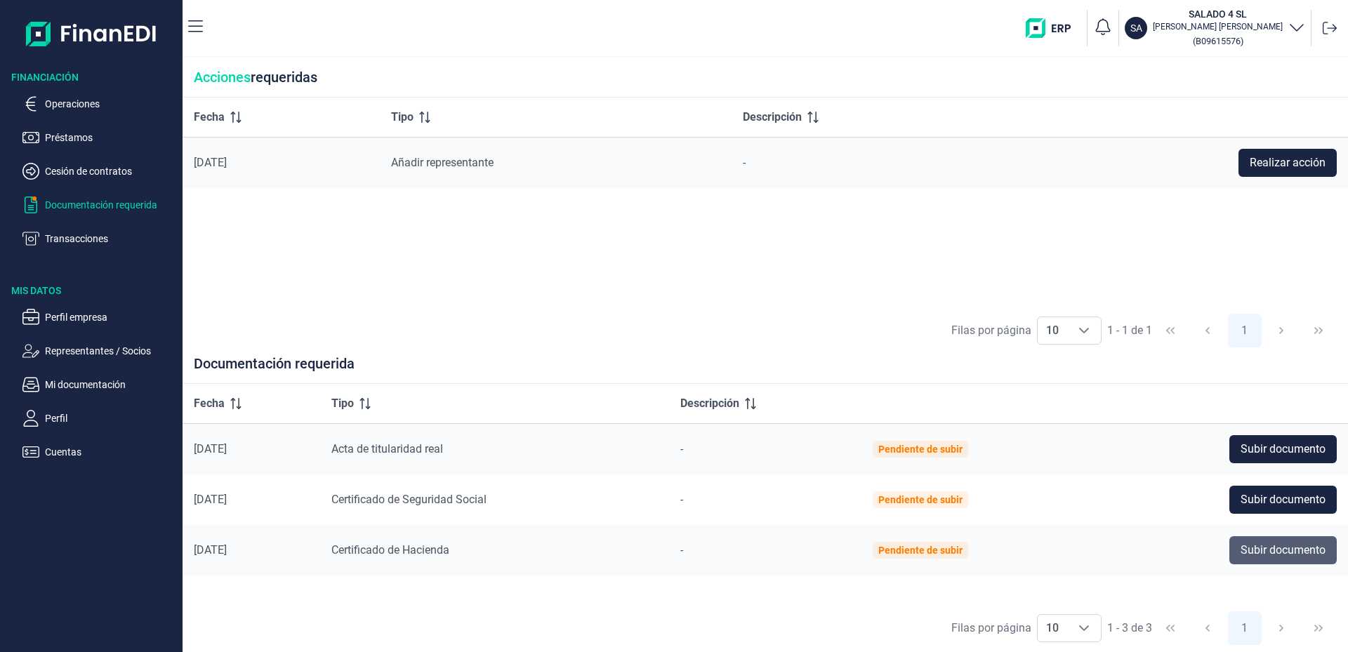
click at [1282, 556] on span "Subir documento" at bounding box center [1283, 550] width 85 height 17
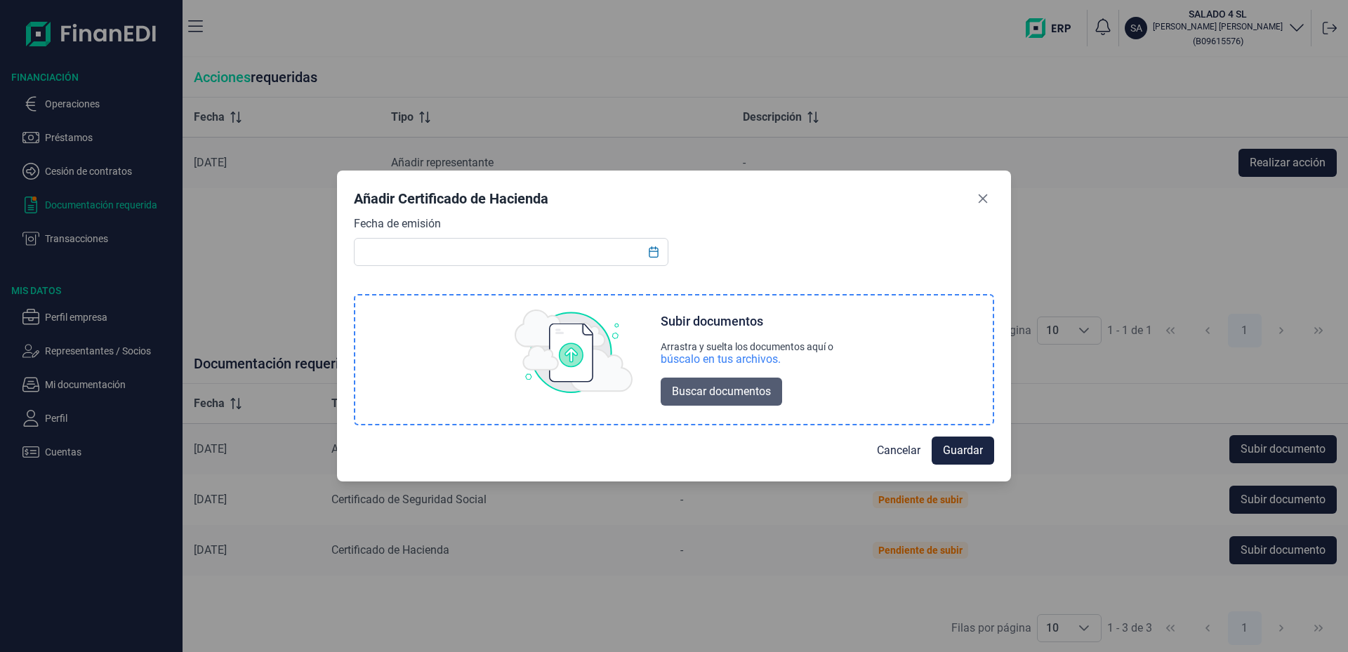
click at [733, 395] on span "Buscar documentos" at bounding box center [721, 391] width 99 height 17
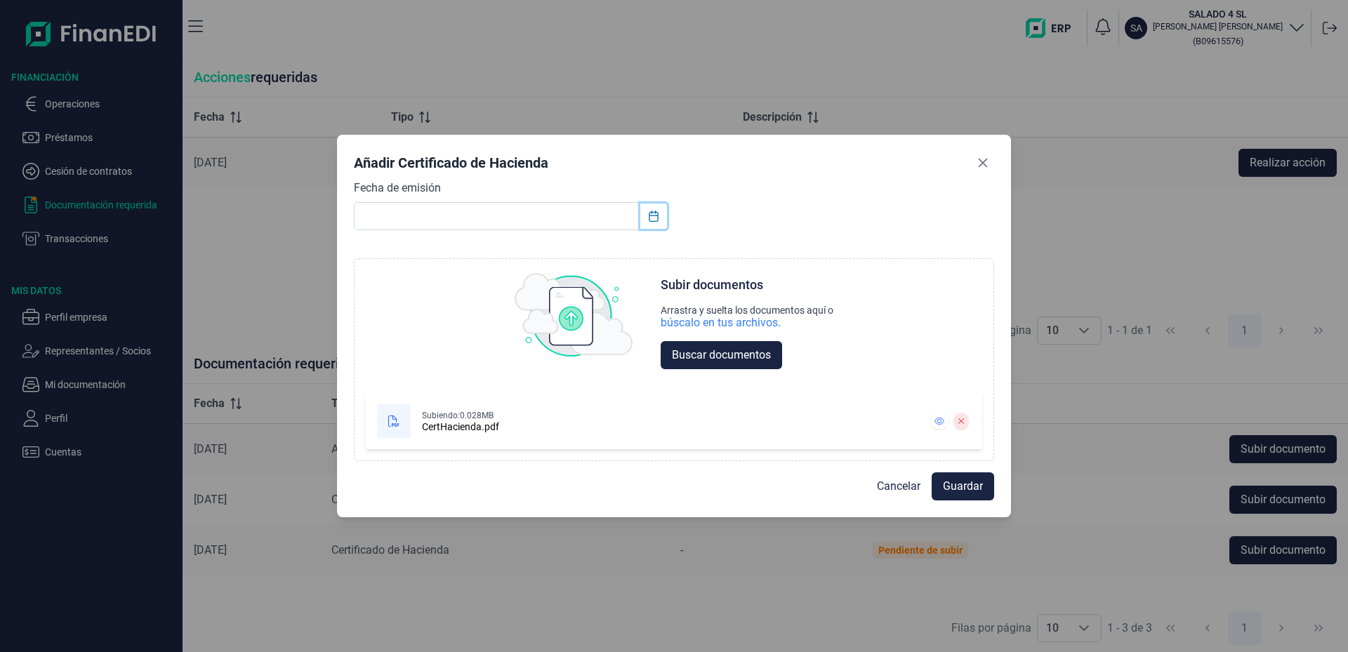
click at [654, 220] on icon "Choose Date" at bounding box center [653, 216] width 11 height 11
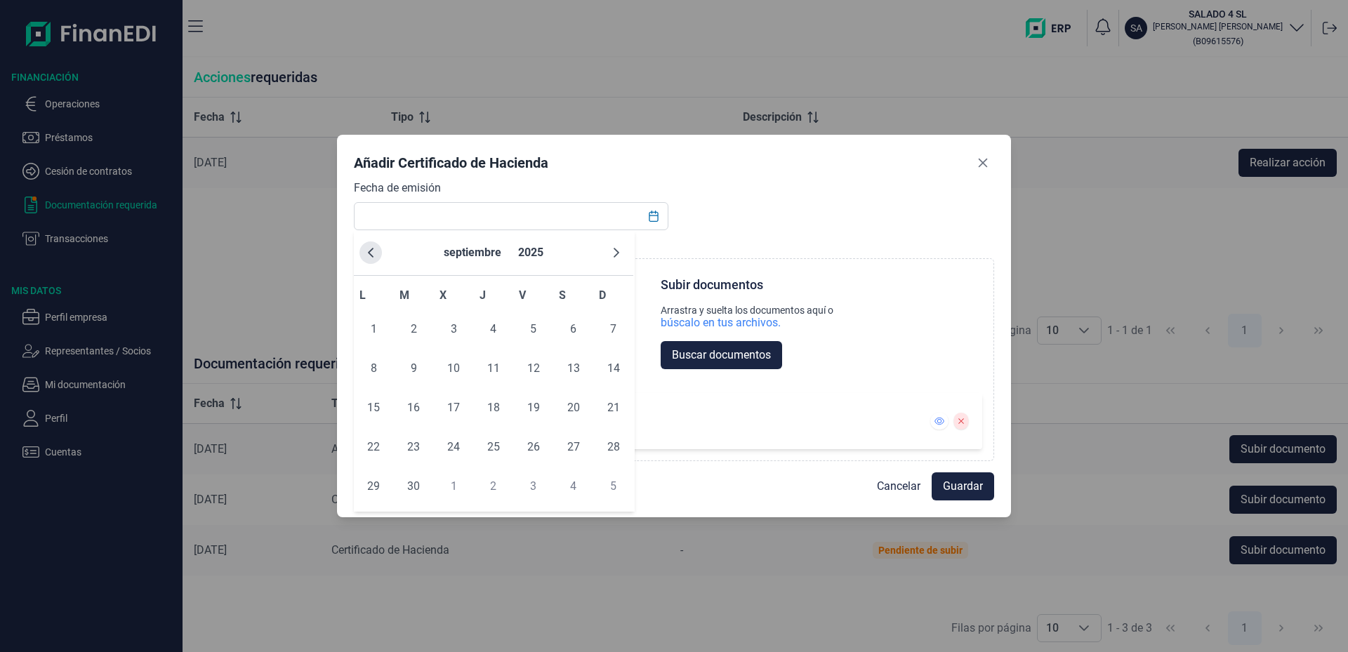
click at [369, 251] on icon "Previous Month" at bounding box center [370, 252] width 11 height 11
click at [531, 408] on span "15" at bounding box center [534, 408] width 28 height 28
type input "[DATE]"
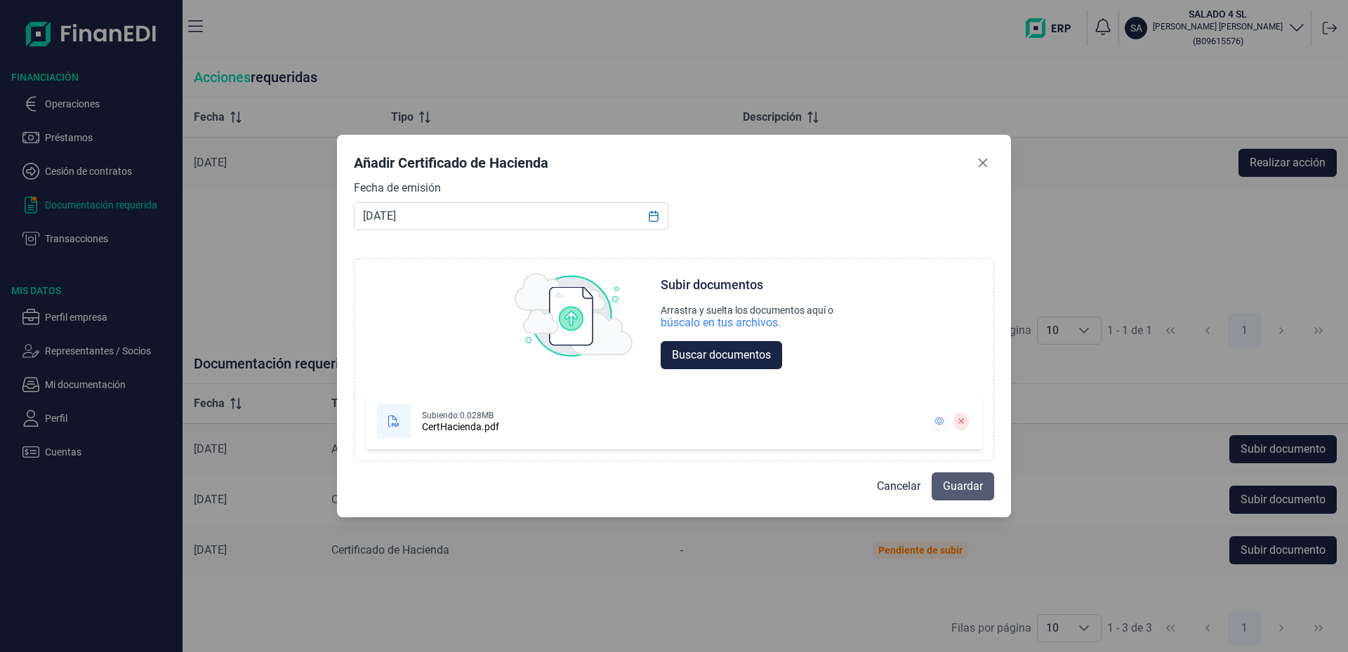
click at [973, 489] on span "Guardar" at bounding box center [963, 486] width 40 height 17
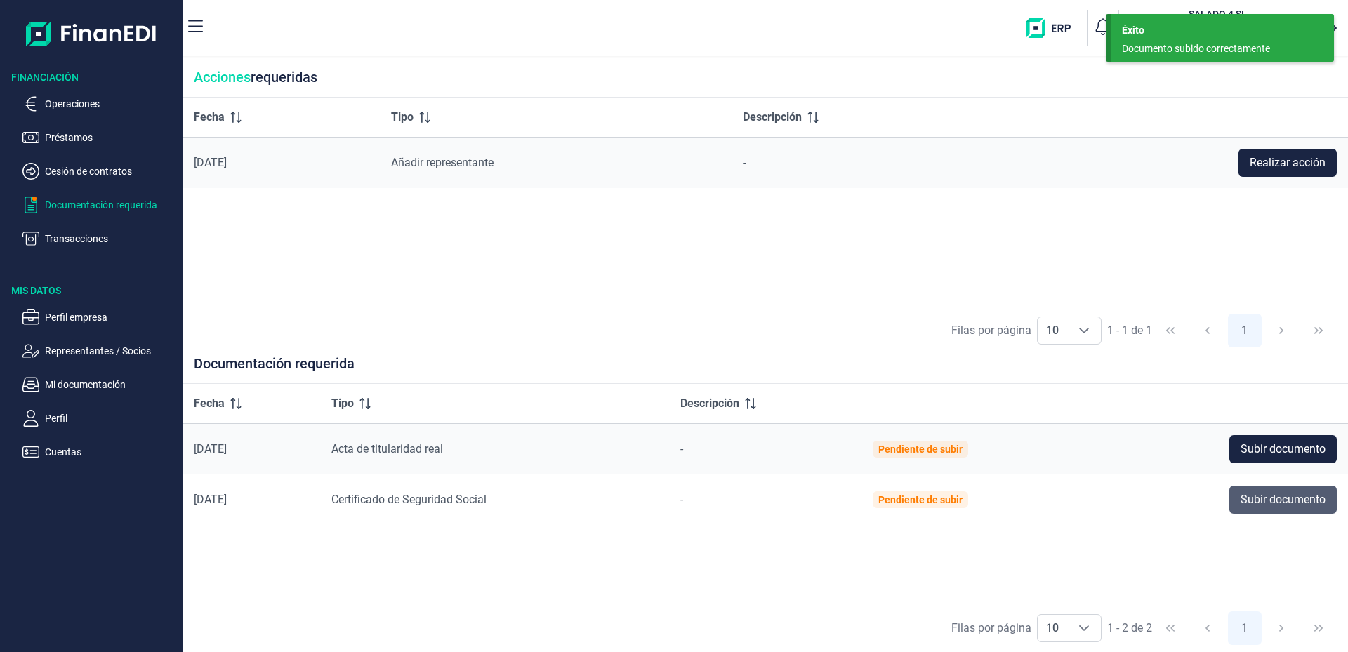
click at [1275, 504] on span "Subir documento" at bounding box center [1283, 500] width 85 height 17
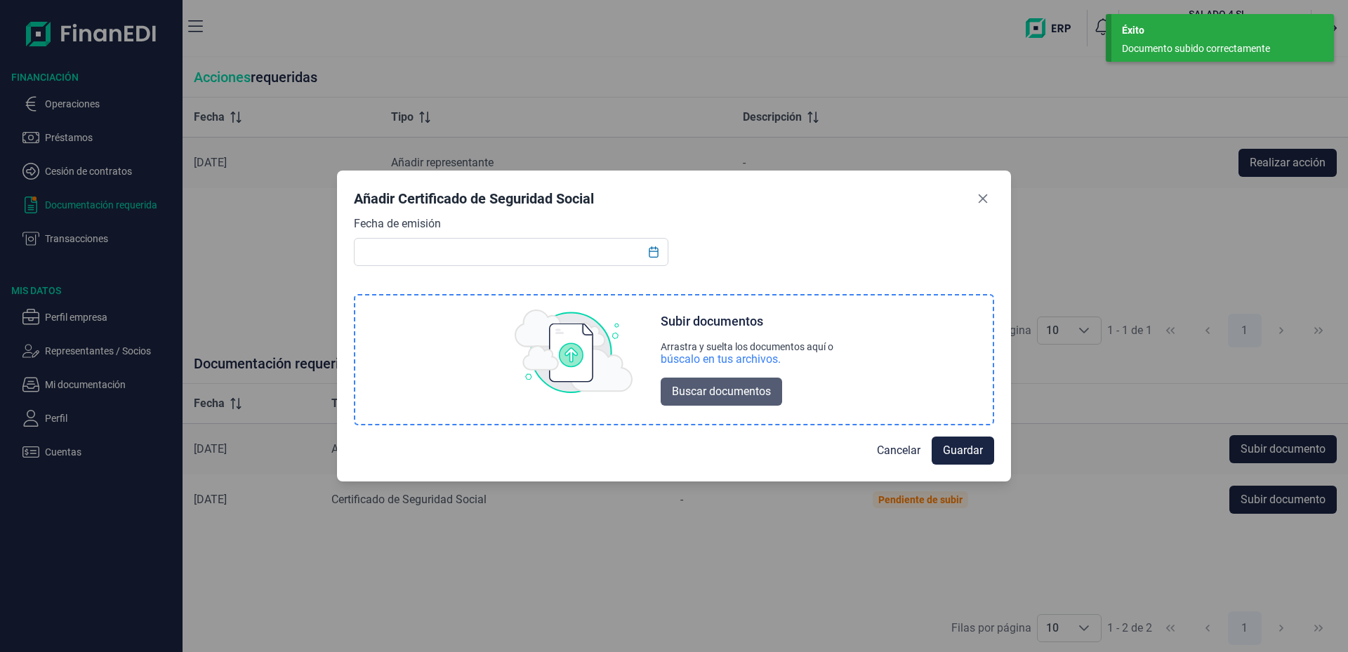
click at [707, 394] on span "Buscar documentos" at bounding box center [721, 391] width 99 height 17
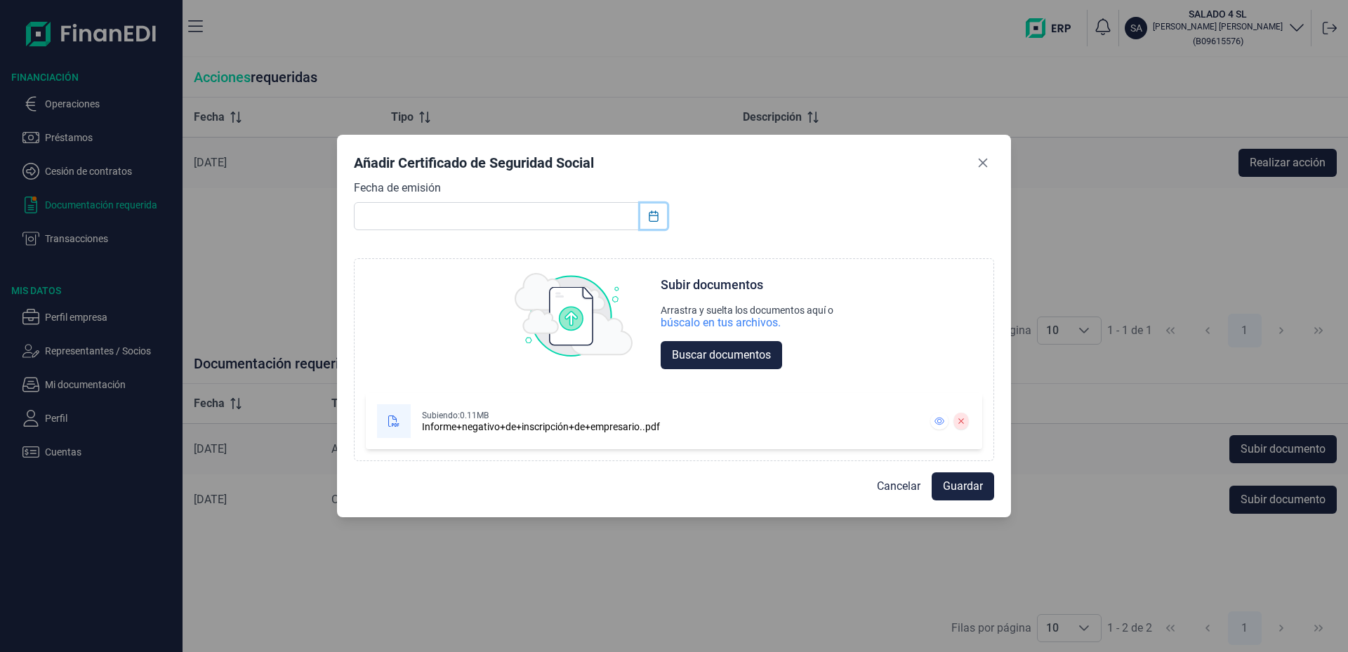
click at [654, 215] on icon "Choose Date" at bounding box center [653, 216] width 11 height 11
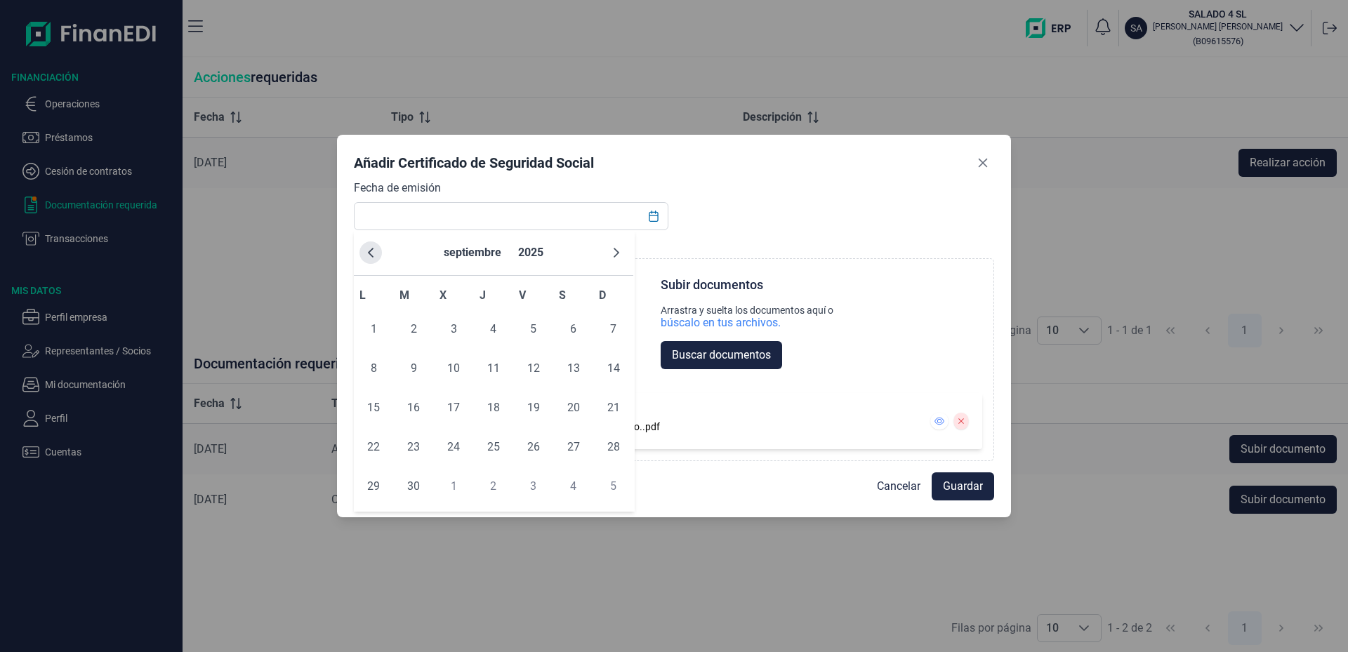
click at [374, 254] on icon "Previous Month" at bounding box center [370, 252] width 11 height 11
click at [365, 492] on span "25" at bounding box center [374, 487] width 28 height 28
type input "[DATE]"
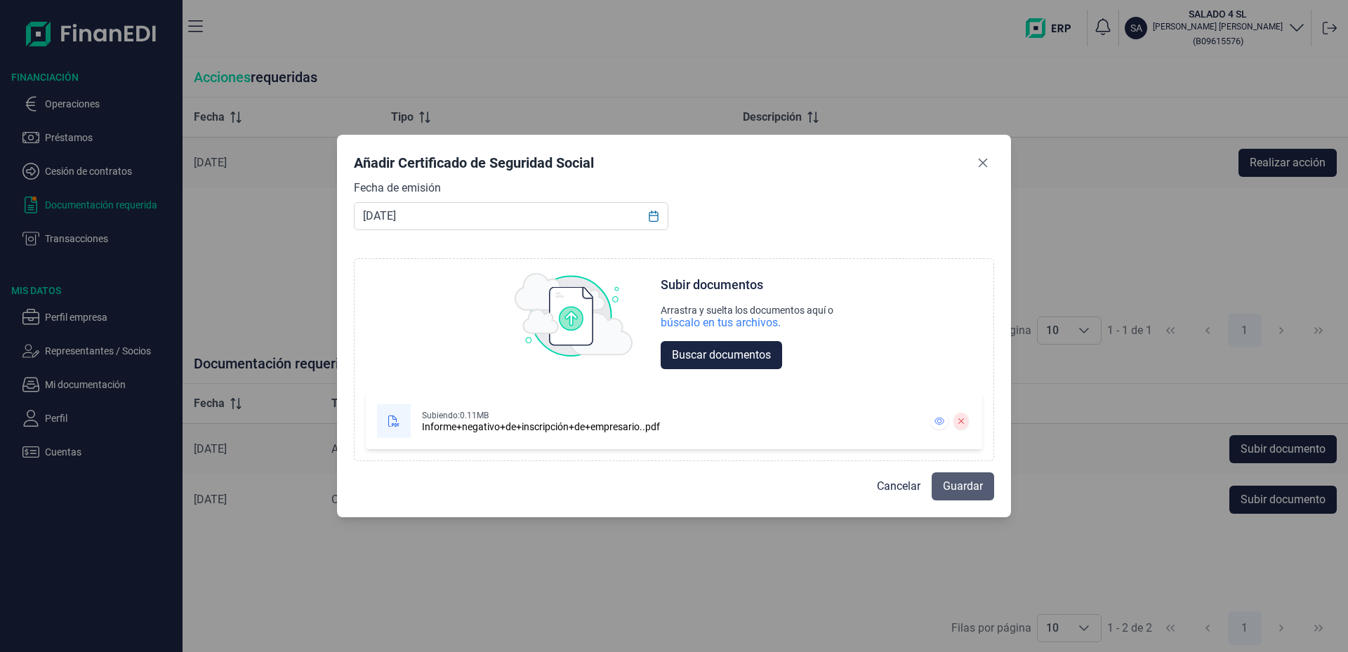
click at [978, 479] on span "Guardar" at bounding box center [963, 486] width 40 height 17
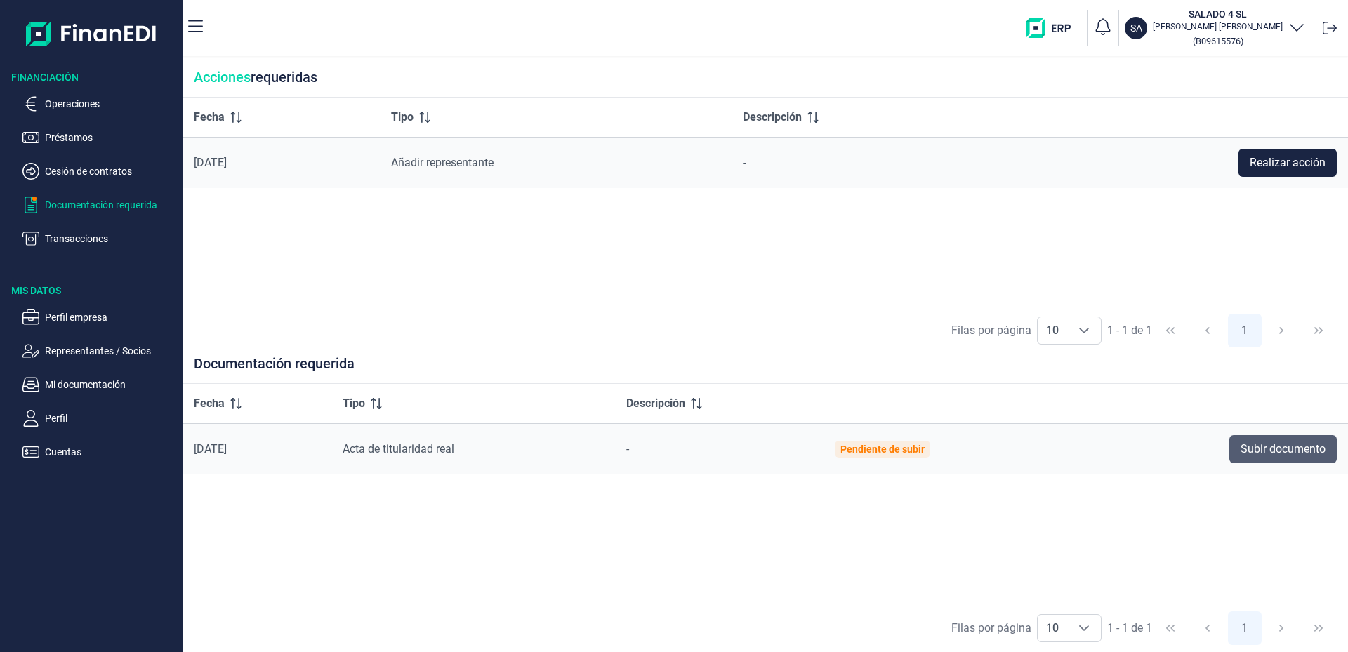
click at [1268, 454] on span "Subir documento" at bounding box center [1283, 449] width 85 height 17
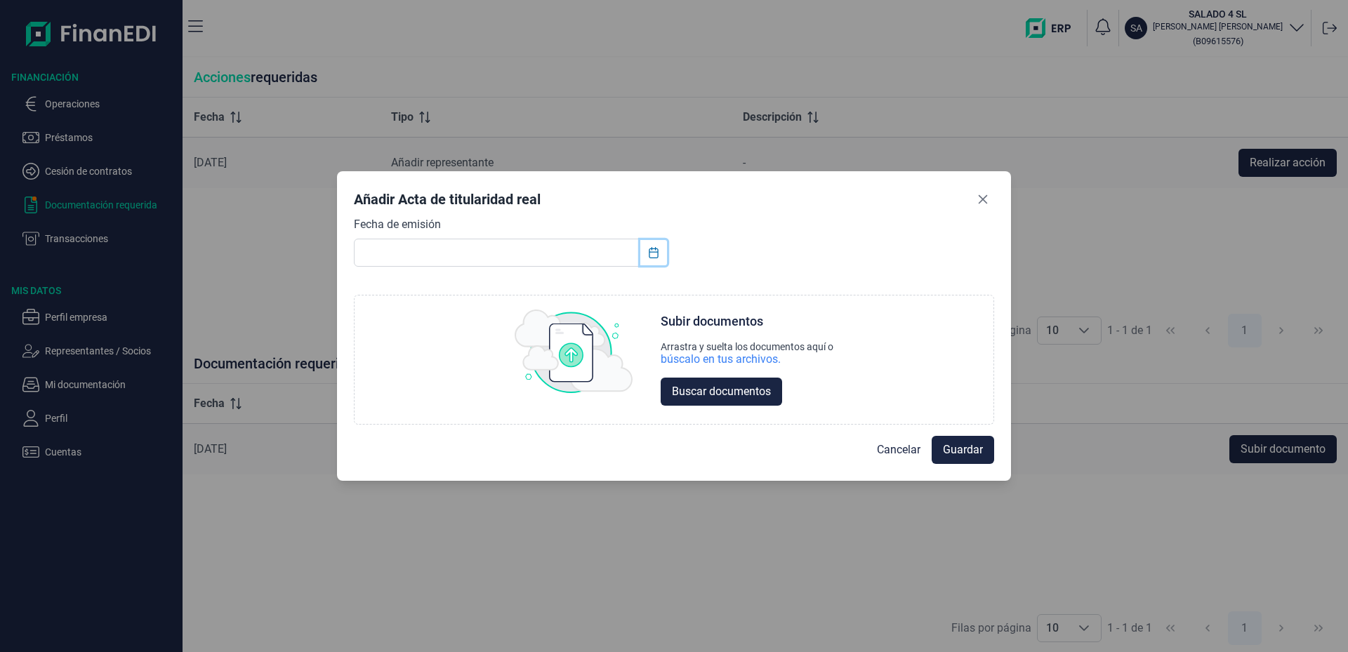
click at [658, 252] on icon "Choose Date" at bounding box center [653, 252] width 9 height 11
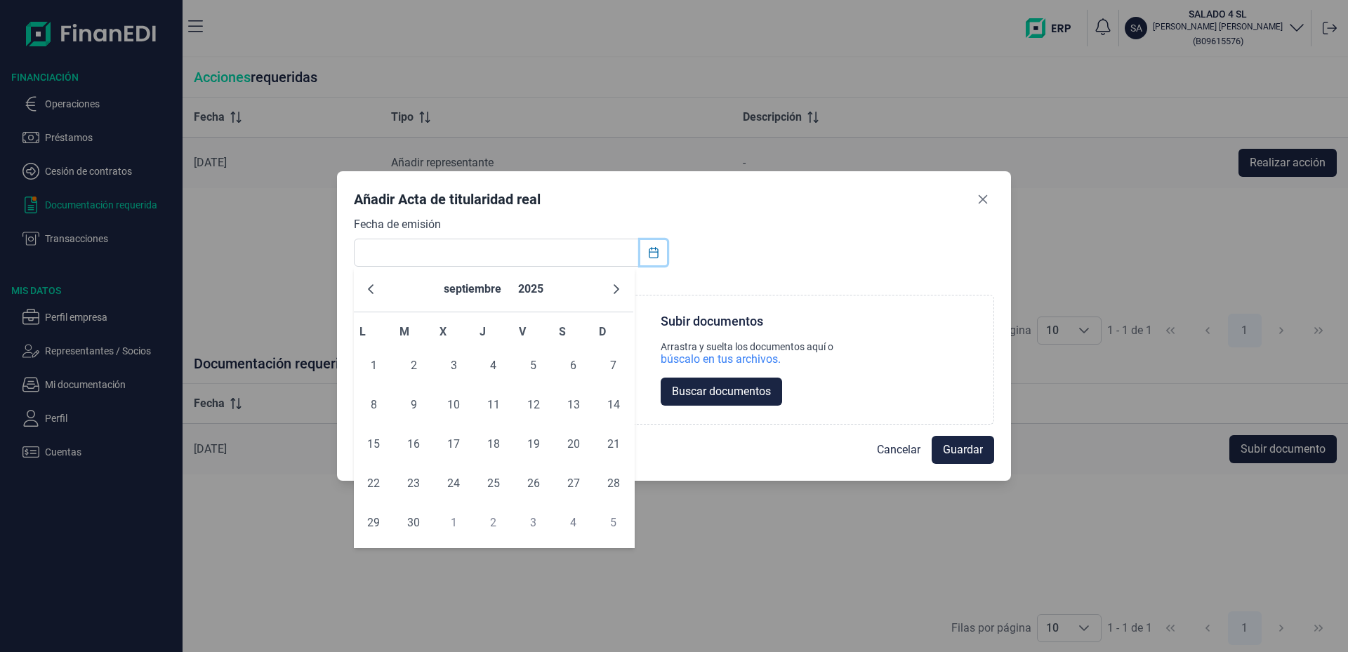
click at [658, 252] on icon "Choose Date" at bounding box center [653, 252] width 9 height 11
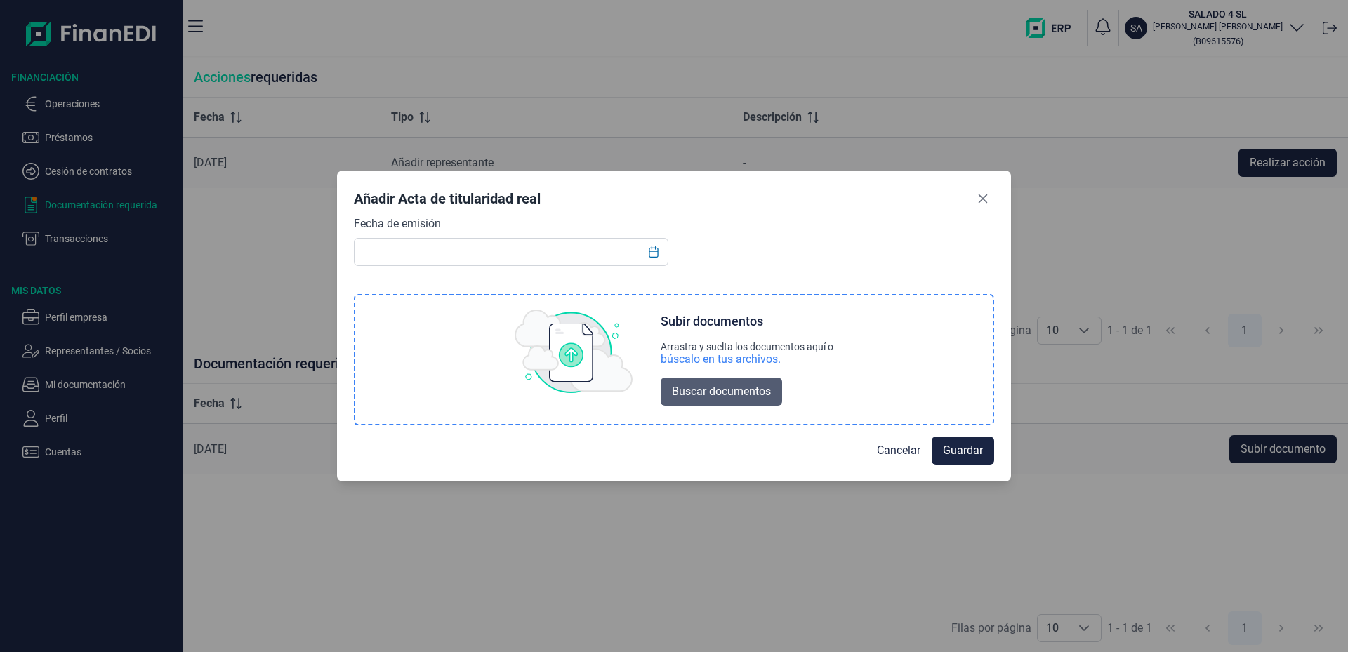
click at [740, 392] on span "Buscar documentos" at bounding box center [721, 391] width 99 height 17
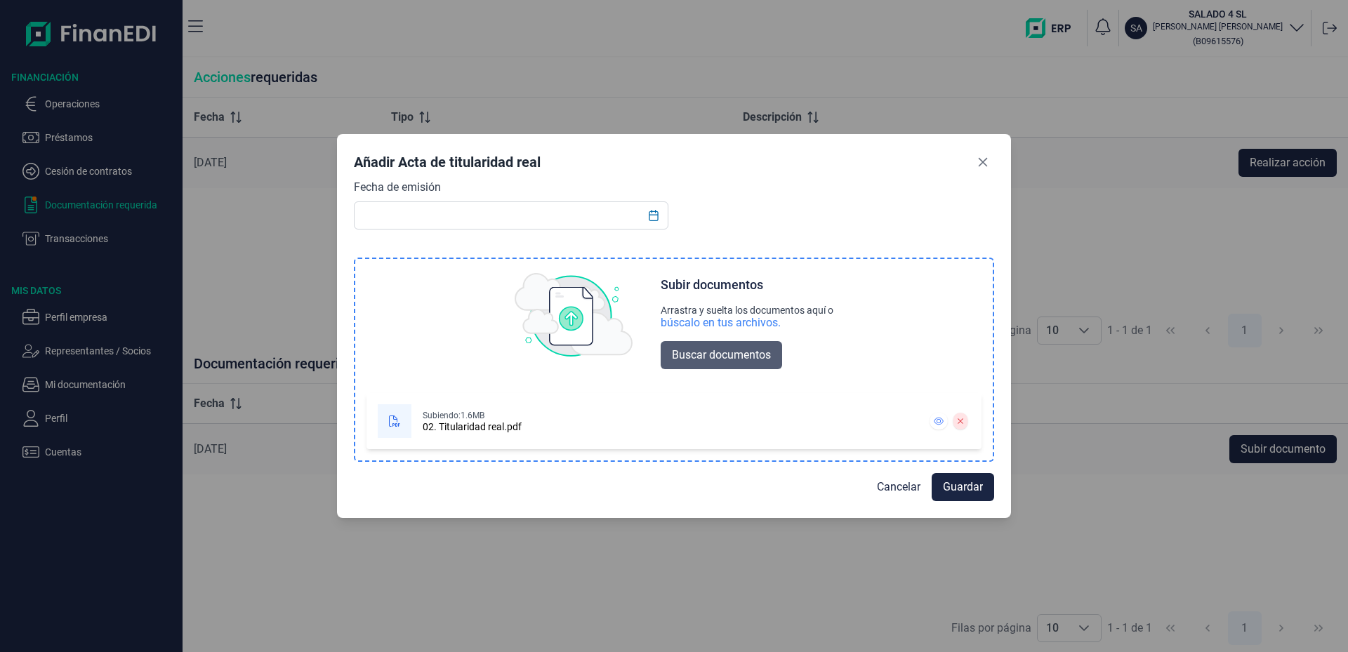
click at [712, 357] on span "Buscar documentos" at bounding box center [721, 355] width 99 height 17
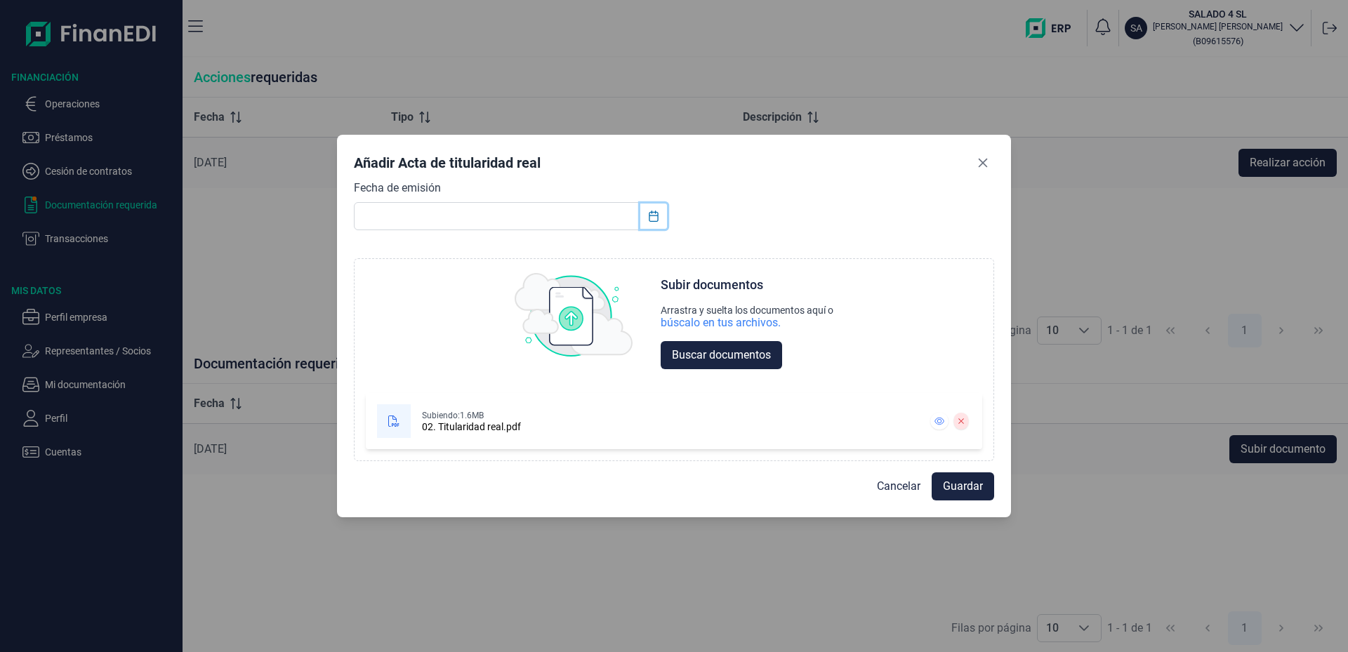
click at [652, 220] on icon "Choose Date" at bounding box center [653, 216] width 11 height 11
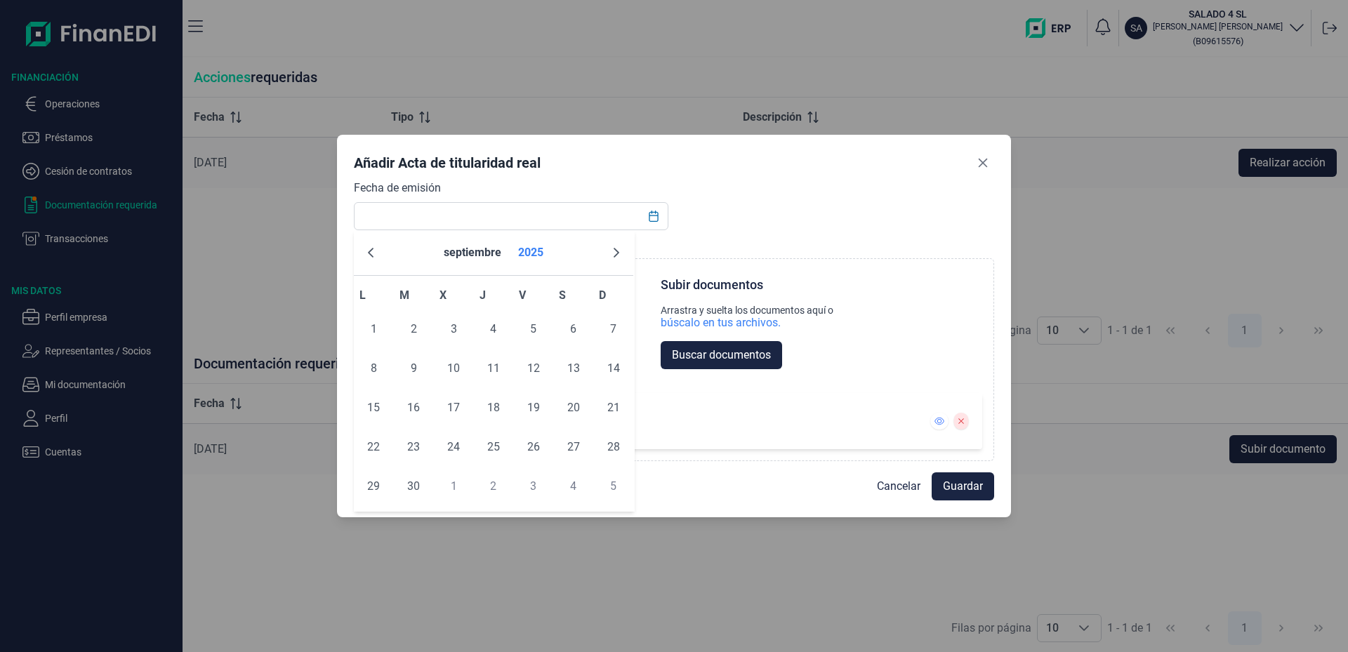
click at [539, 253] on button "2025" at bounding box center [531, 253] width 37 height 34
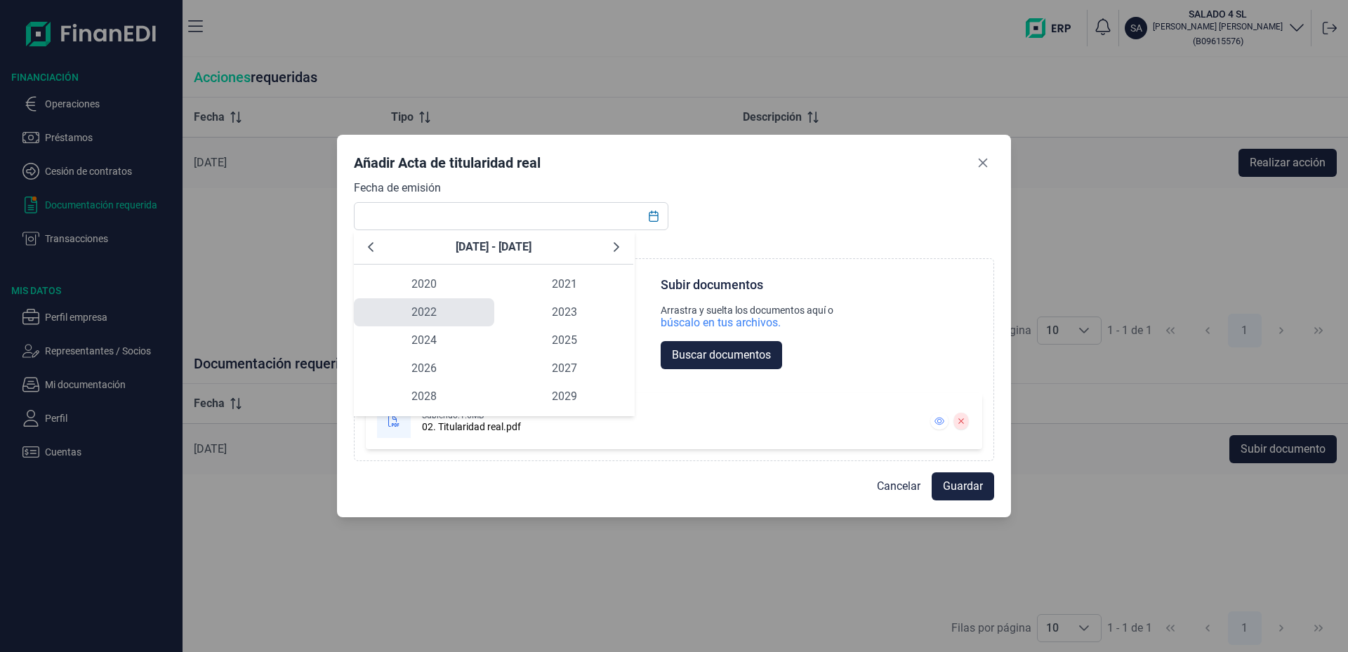
click at [428, 313] on span "2022" at bounding box center [424, 312] width 140 height 28
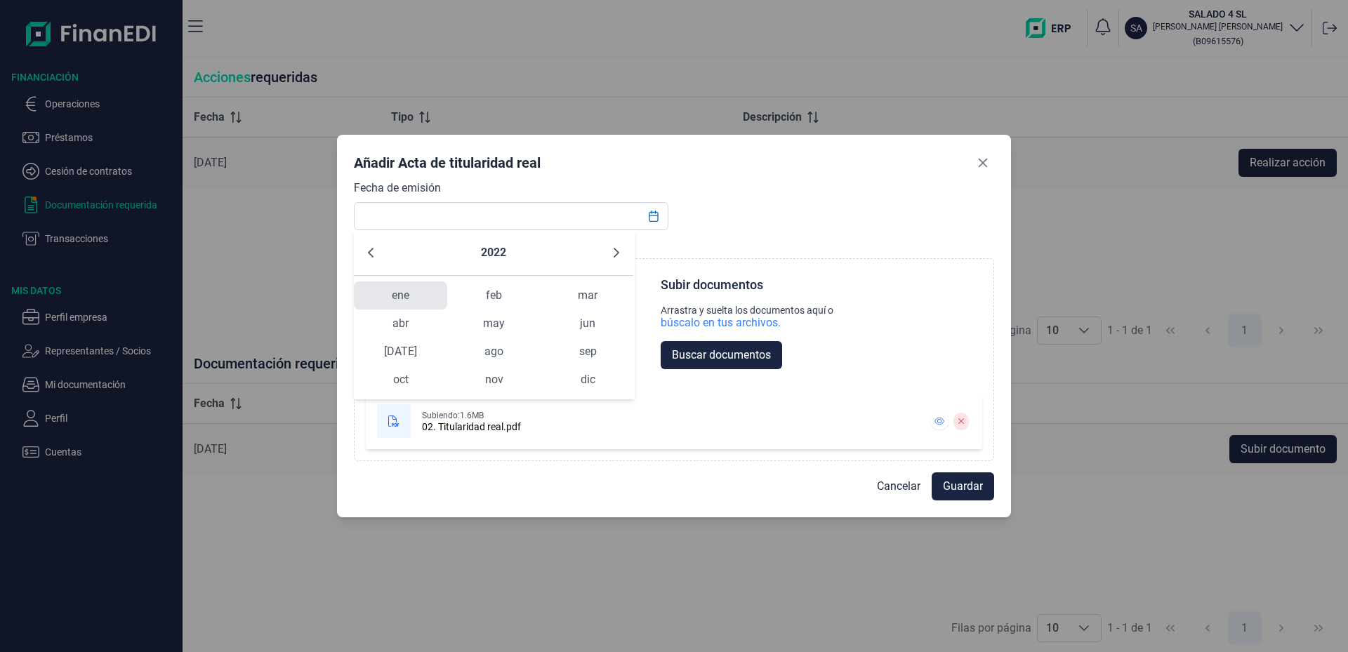
click at [403, 299] on span "ene" at bounding box center [400, 296] width 93 height 28
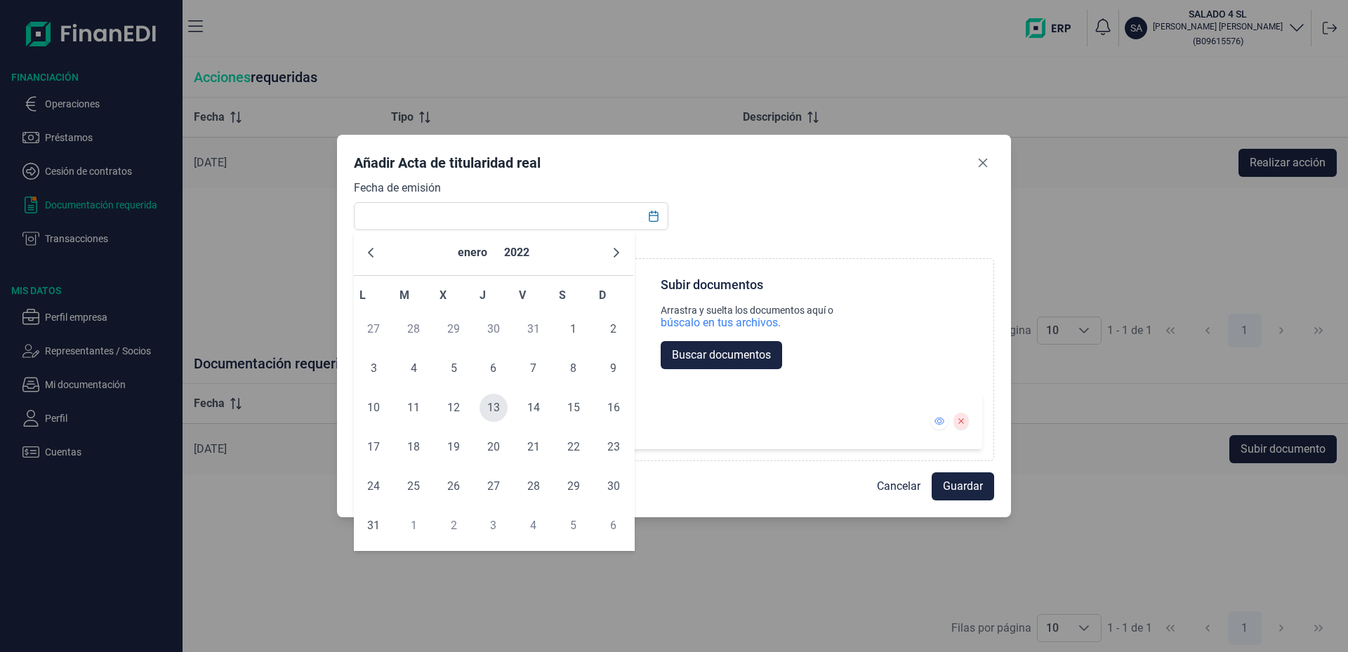
click at [494, 414] on span "13" at bounding box center [494, 408] width 28 height 28
type input "[DATE]"
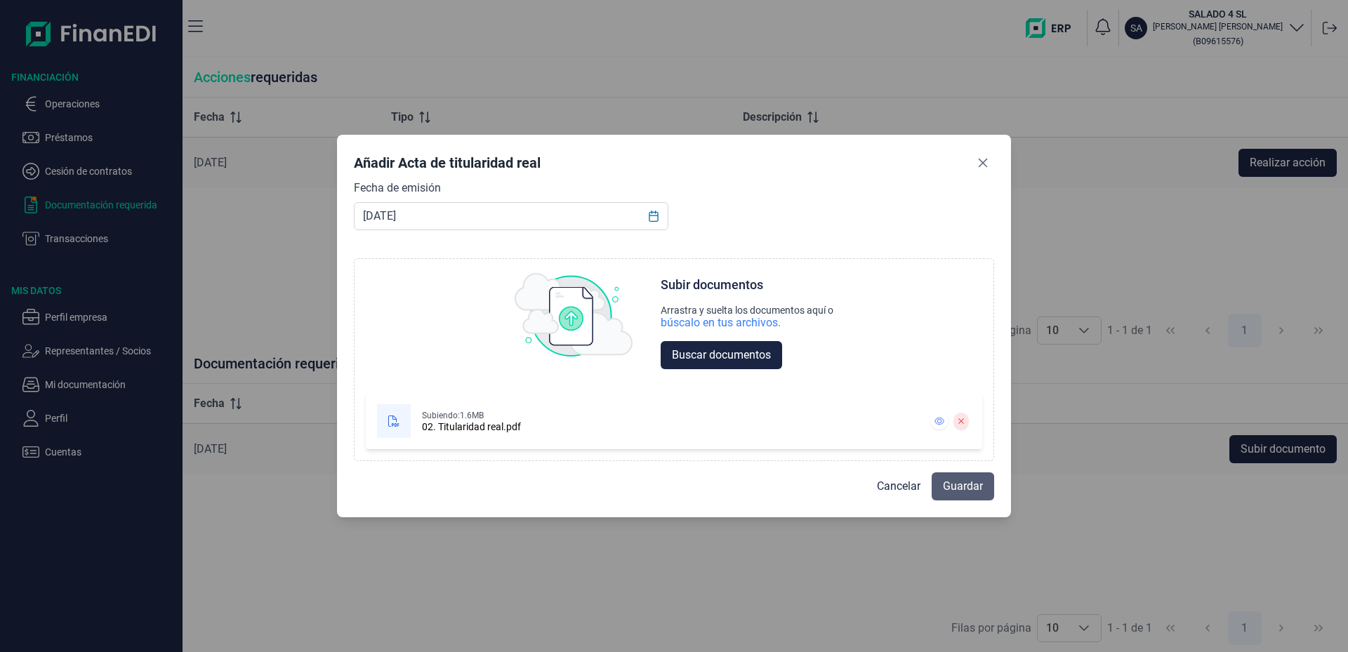
click at [954, 485] on span "Guardar" at bounding box center [963, 486] width 40 height 17
